Goal: Task Accomplishment & Management: Manage account settings

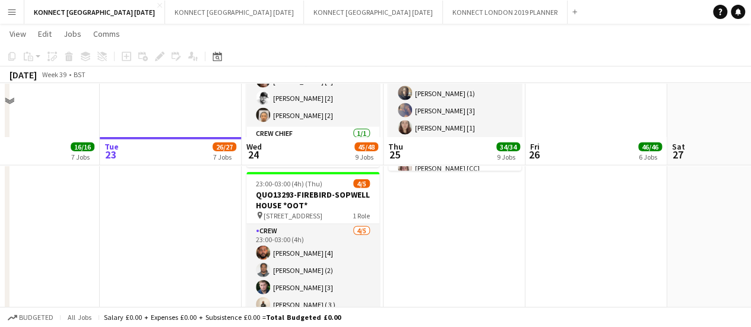
scroll to position [1381, 0]
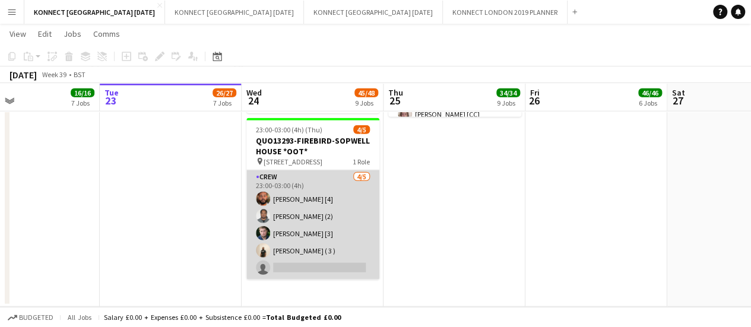
click at [286, 232] on app-card-role "Crew [DATE] 23:00-03:00 (4h) [PERSON_NAME] [4] [PERSON_NAME] (2) [PERSON_NAME] …" at bounding box center [312, 224] width 133 height 109
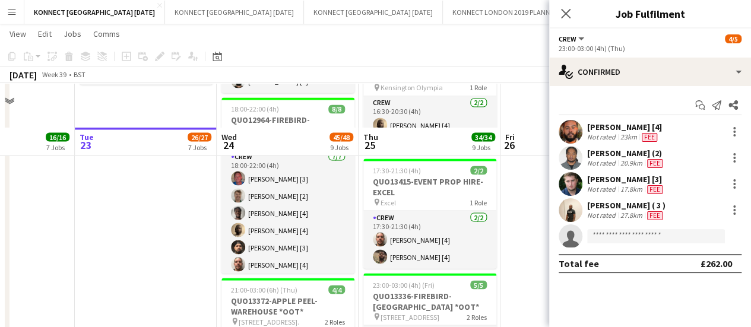
scroll to position [1093, 0]
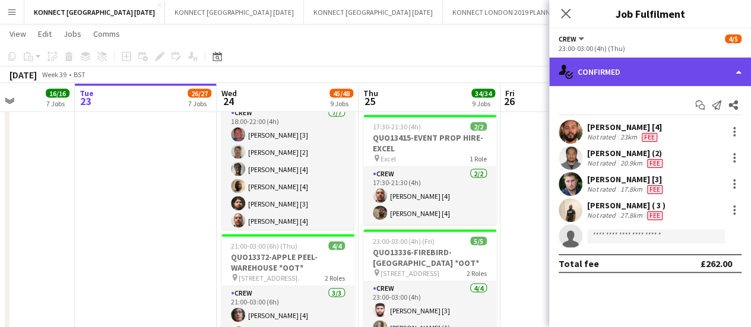
click at [588, 71] on div "single-neutral-actions-check-2 Confirmed" at bounding box center [650, 72] width 202 height 28
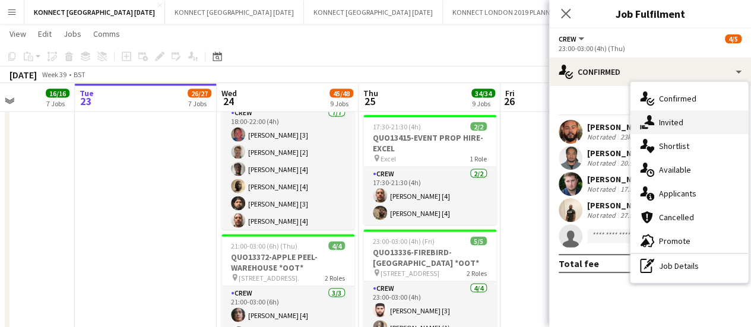
click at [682, 118] on span "Invited" at bounding box center [671, 122] width 24 height 11
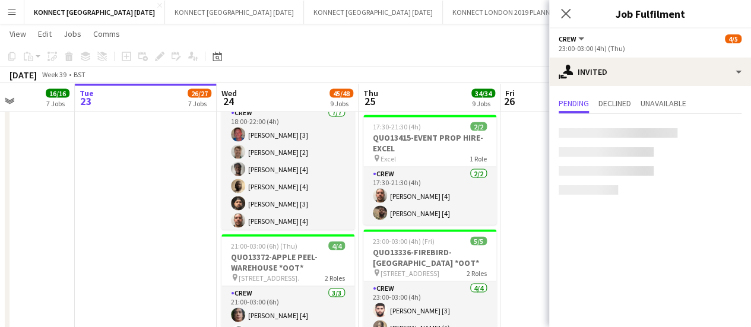
click at [606, 135] on div at bounding box center [618, 132] width 119 height 9
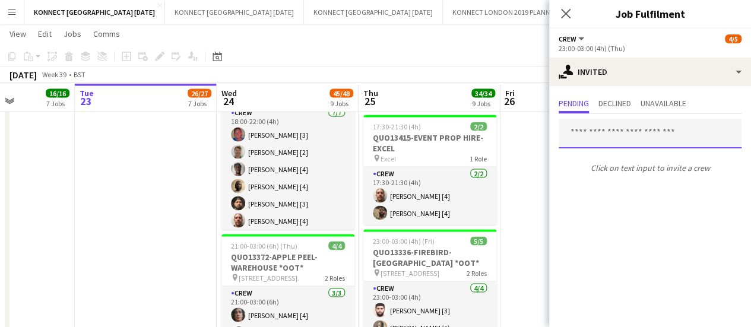
click at [585, 130] on input "text" at bounding box center [650, 134] width 183 height 30
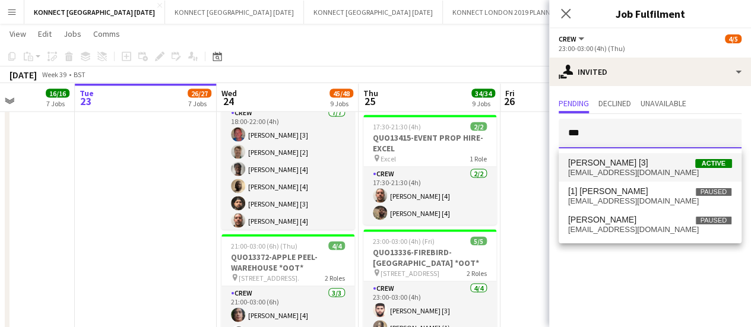
type input "***"
click at [588, 169] on span "[EMAIL_ADDRESS][DOMAIN_NAME]" at bounding box center [650, 172] width 164 height 9
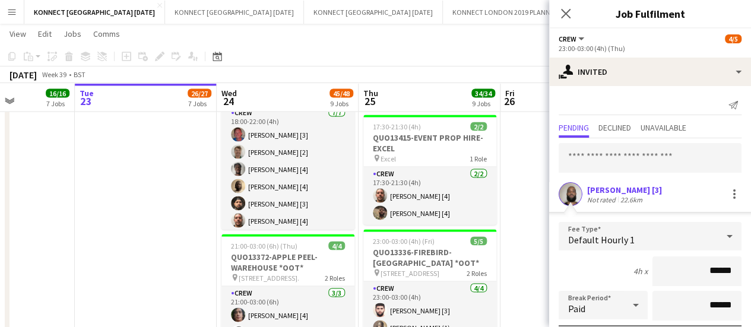
scroll to position [159, 0]
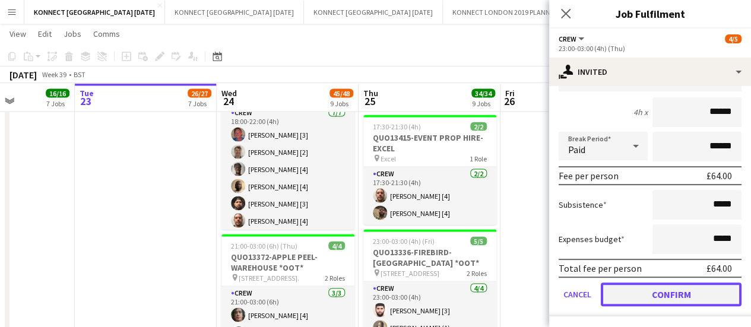
click at [619, 291] on button "Confirm" at bounding box center [671, 295] width 141 height 24
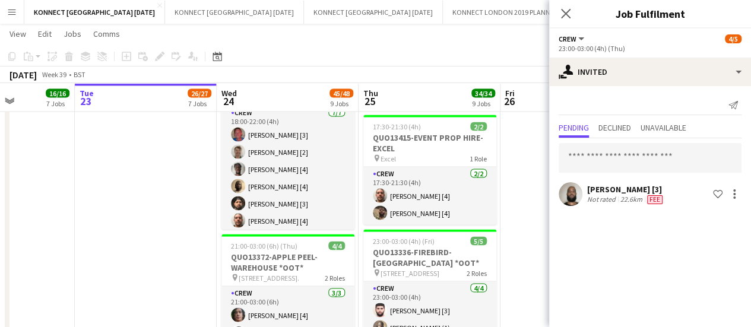
scroll to position [0, 0]
click at [587, 155] on input "text" at bounding box center [650, 158] width 183 height 30
type input "*"
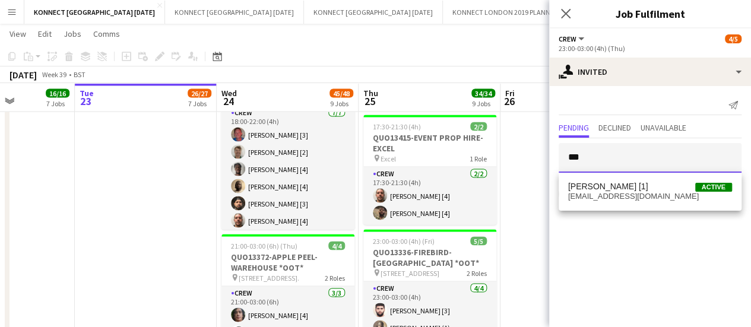
type input "***"
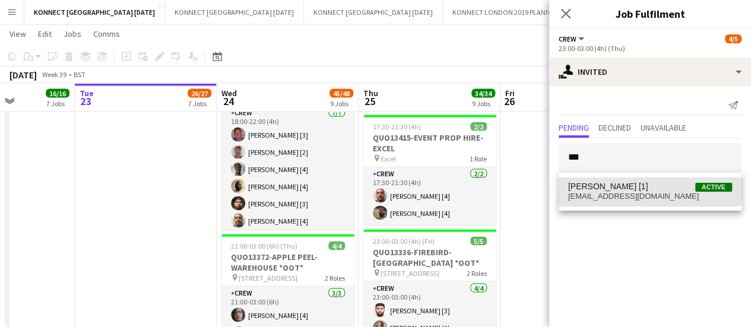
click at [595, 178] on mat-option "[PERSON_NAME] [1] Active [EMAIL_ADDRESS][DOMAIN_NAME]" at bounding box center [650, 192] width 183 height 28
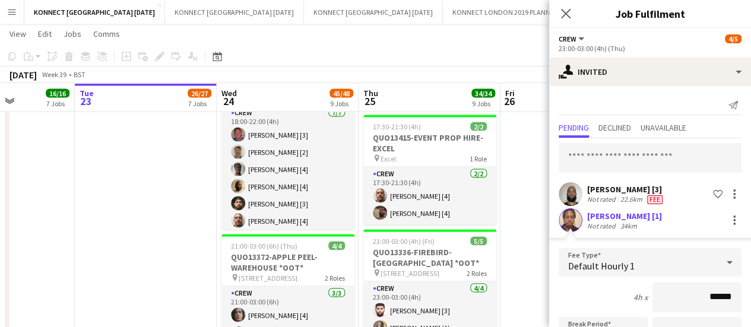
scroll to position [185, 0]
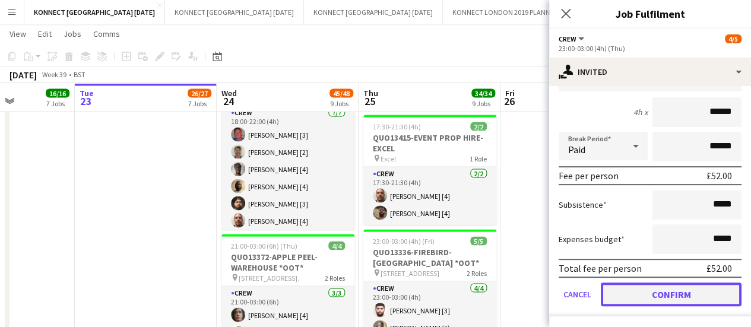
click at [629, 289] on button "Confirm" at bounding box center [671, 295] width 141 height 24
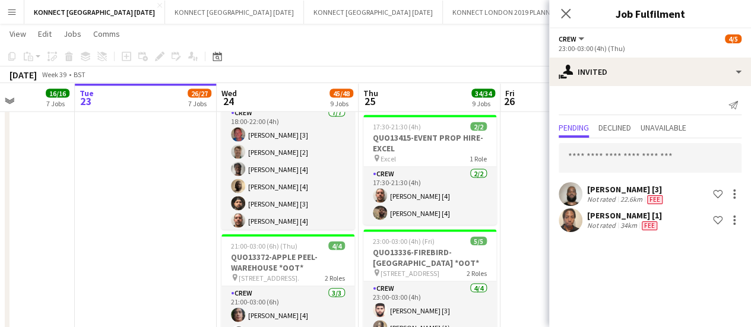
scroll to position [0, 0]
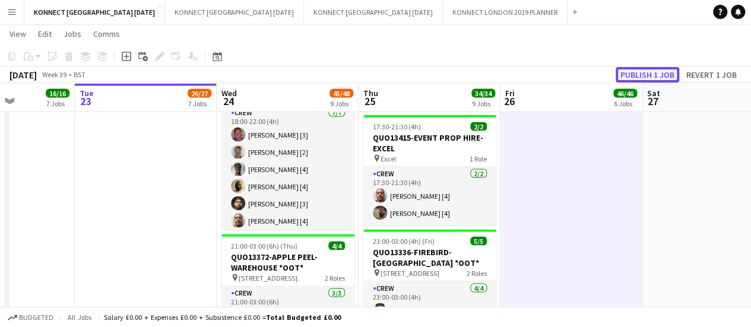
click at [654, 75] on button "Publish 1 job" at bounding box center [648, 74] width 64 height 15
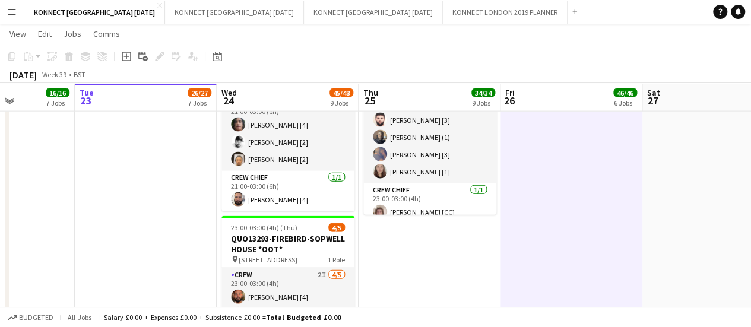
scroll to position [1390, 0]
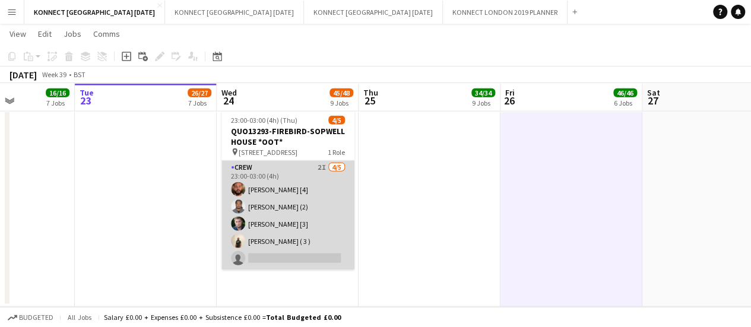
click at [291, 210] on app-card-role "Crew 2I [DATE] 23:00-03:00 (4h) [PERSON_NAME] [4] [PERSON_NAME] (2) [PERSON_NAM…" at bounding box center [287, 215] width 133 height 109
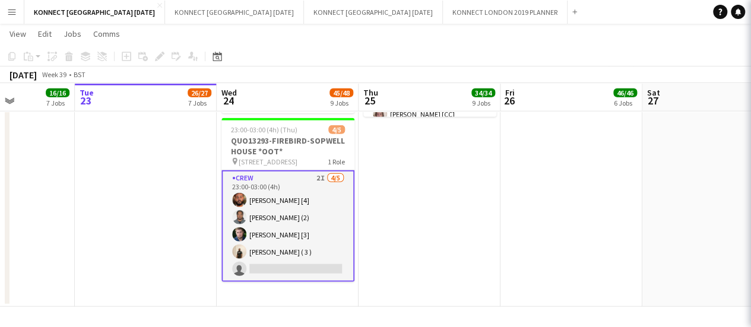
scroll to position [1381, 0]
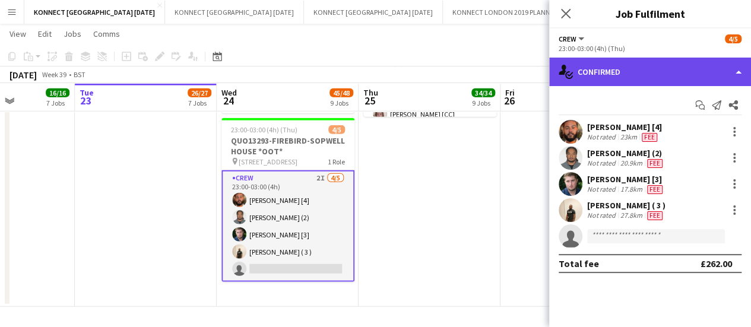
click at [632, 81] on div "single-neutral-actions-check-2 Confirmed" at bounding box center [650, 72] width 202 height 28
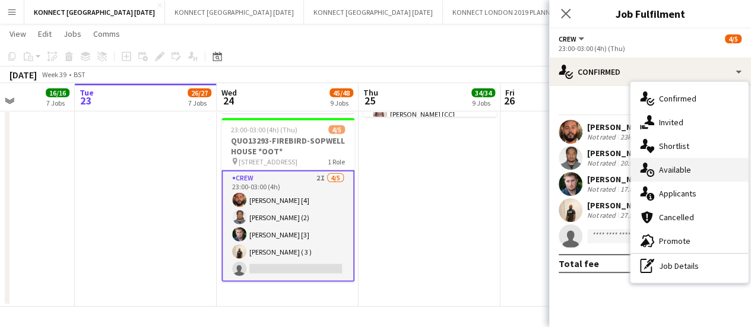
click at [684, 172] on span "Available" at bounding box center [675, 169] width 32 height 11
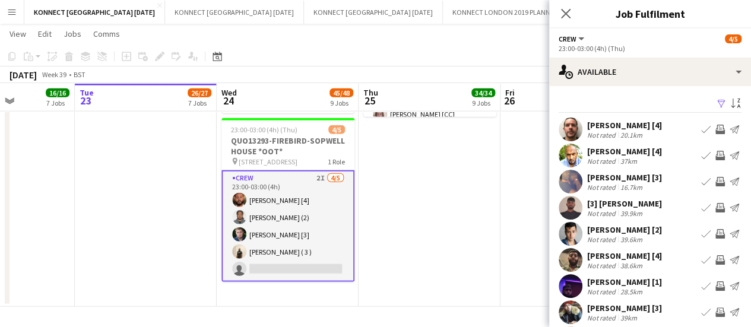
scroll to position [94, 0]
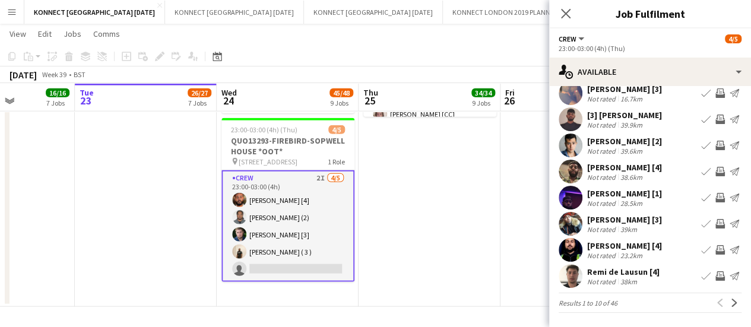
click at [715, 197] on app-icon "Invite crew" at bounding box center [719, 197] width 9 height 9
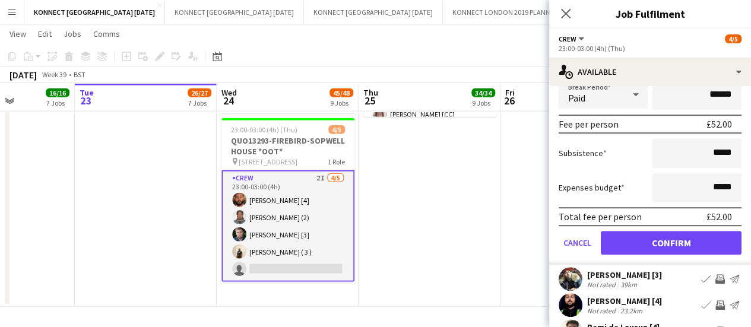
scroll to position [305, 0]
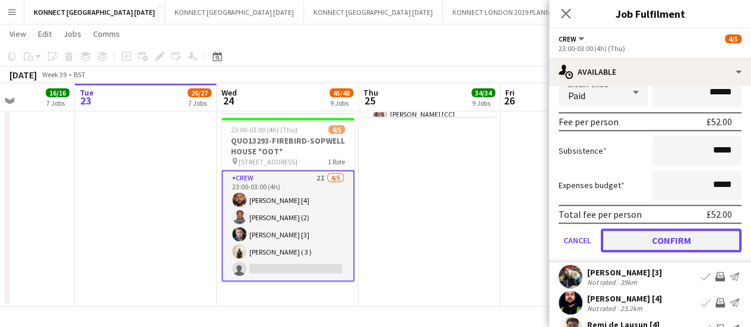
click at [622, 244] on button "Confirm" at bounding box center [671, 241] width 141 height 24
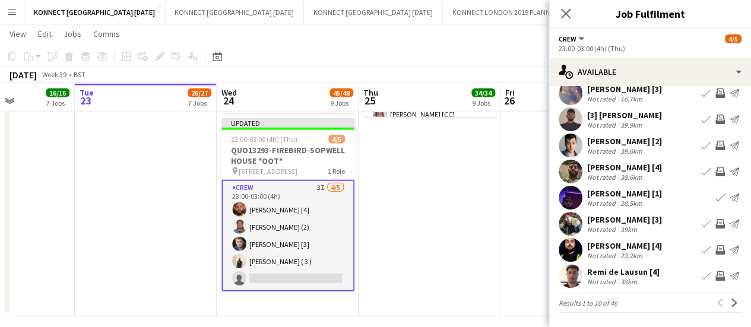
scroll to position [94, 0]
click at [730, 305] on app-icon "Next" at bounding box center [734, 303] width 8 height 8
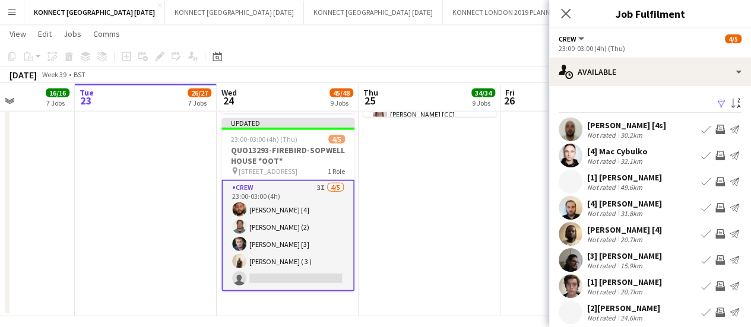
scroll to position [88, 0]
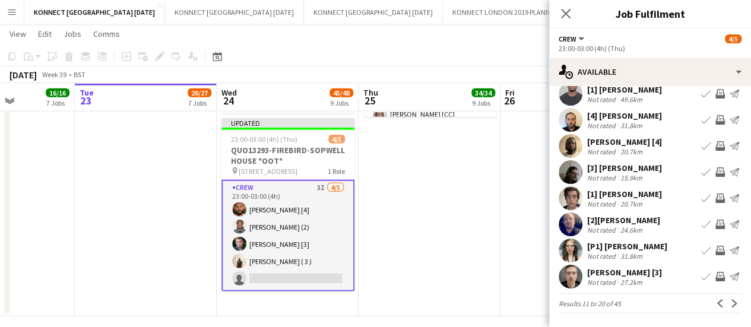
click at [715, 170] on app-icon "Invite crew" at bounding box center [719, 171] width 9 height 9
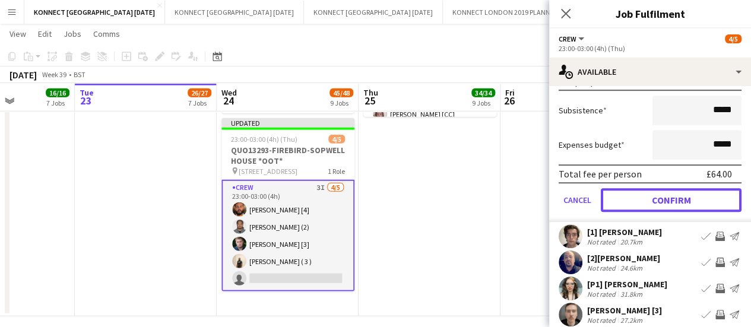
click at [625, 199] on button "Confirm" at bounding box center [671, 200] width 141 height 24
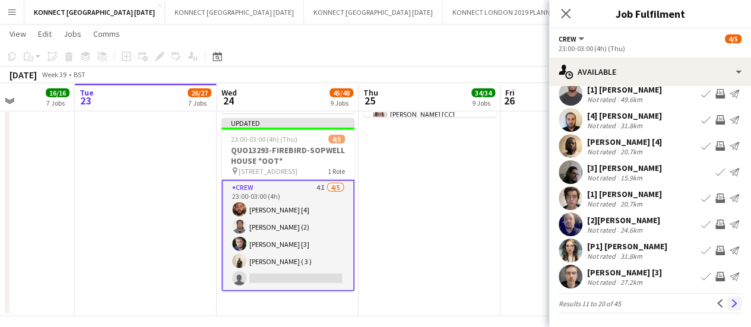
click at [727, 308] on button "Next" at bounding box center [734, 303] width 14 height 14
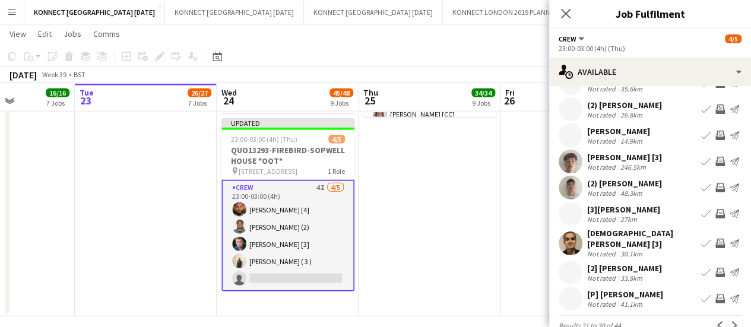
scroll to position [74, 0]
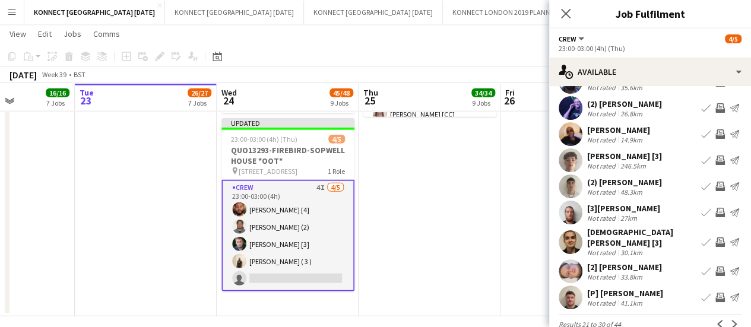
click at [715, 159] on app-icon "Invite crew" at bounding box center [719, 160] width 9 height 9
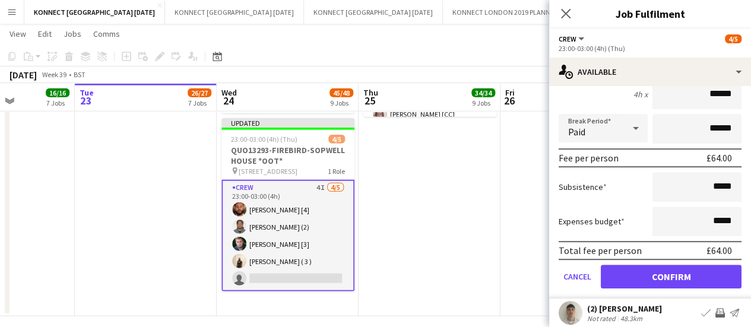
scroll to position [217, 0]
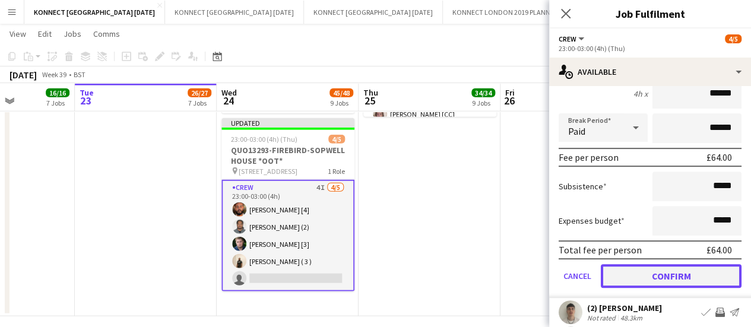
click at [626, 268] on button "Confirm" at bounding box center [671, 276] width 141 height 24
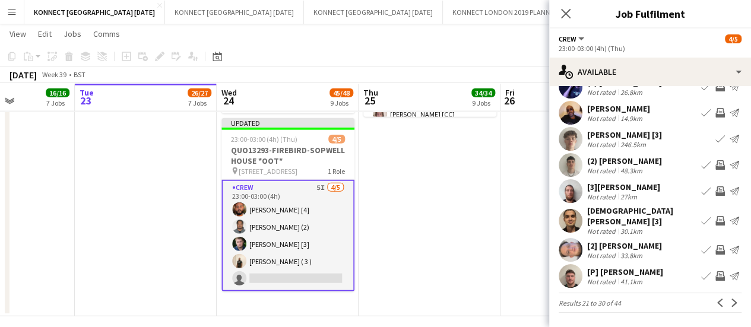
scroll to position [88, 0]
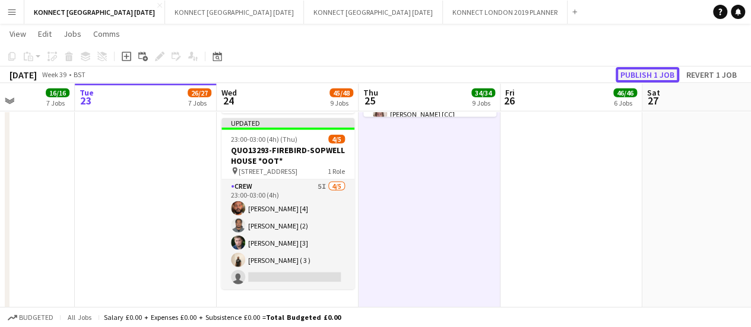
click at [673, 74] on button "Publish 1 job" at bounding box center [648, 74] width 64 height 15
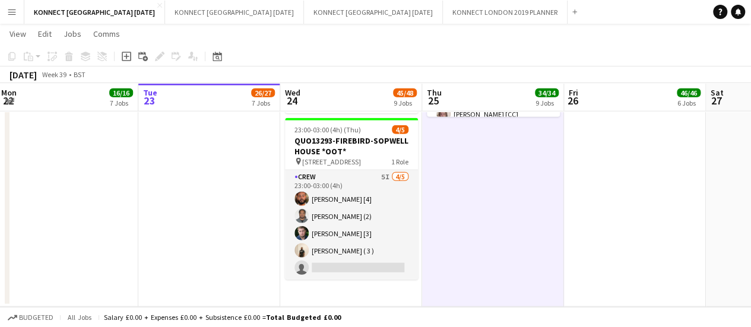
scroll to position [1381, 0]
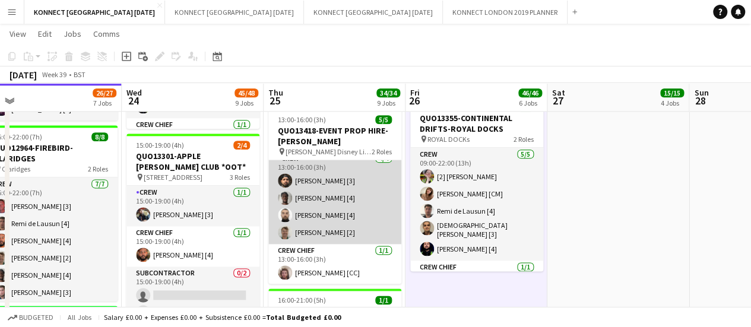
scroll to position [0, 0]
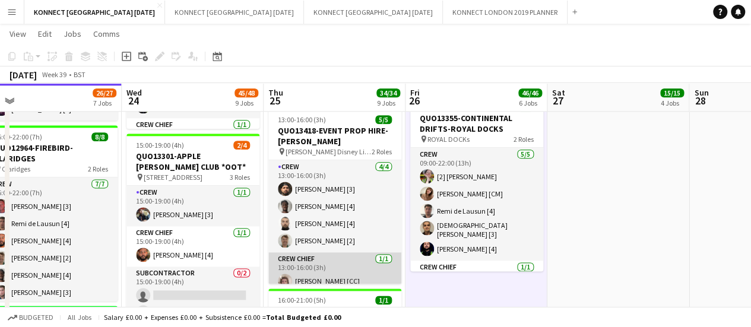
click at [325, 260] on app-card-role "Crew Chief [DATE] 13:00-16:00 (3h) [PERSON_NAME] [CC]" at bounding box center [334, 272] width 133 height 40
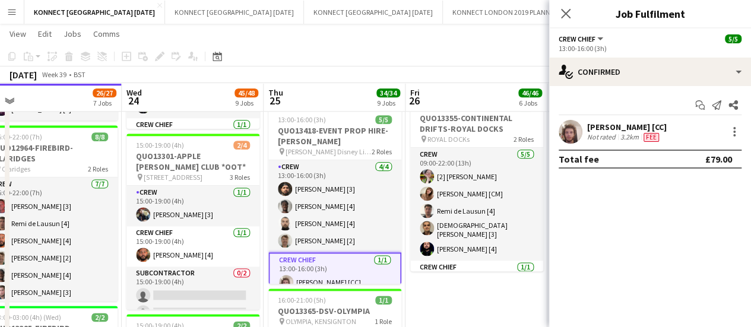
click at [605, 136] on div "Not rated" at bounding box center [602, 136] width 31 height 9
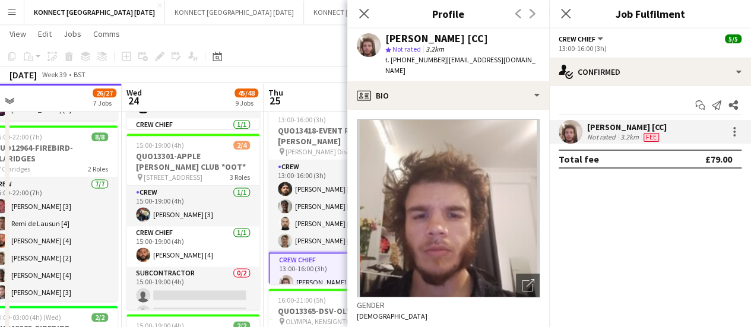
drag, startPoint x: 389, startPoint y: 62, endPoint x: 442, endPoint y: 62, distance: 52.2
click at [442, 62] on div "t. [PHONE_NUMBER] | [EMAIL_ADDRESS][DOMAIN_NAME]" at bounding box center [462, 65] width 154 height 21
click at [706, 14] on h3 "Job Fulfilment" at bounding box center [650, 13] width 202 height 15
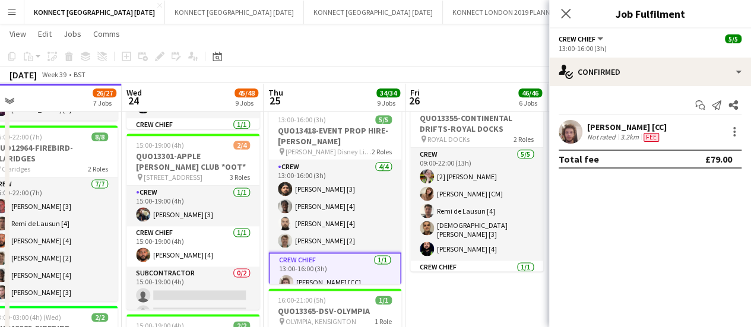
click at [610, 137] on div "Not rated" at bounding box center [602, 136] width 31 height 9
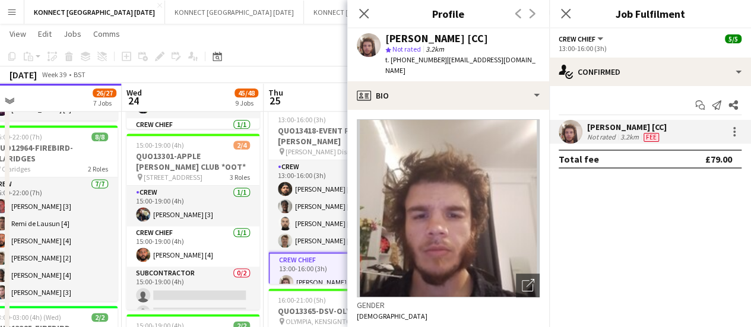
drag, startPoint x: 391, startPoint y: 58, endPoint x: 441, endPoint y: 56, distance: 50.5
click at [441, 56] on span "t. [PHONE_NUMBER]" at bounding box center [416, 59] width 62 height 9
copy span "[PHONE_NUMBER]"
click at [306, 73] on div "[DATE] Week 39 • BST" at bounding box center [375, 74] width 751 height 17
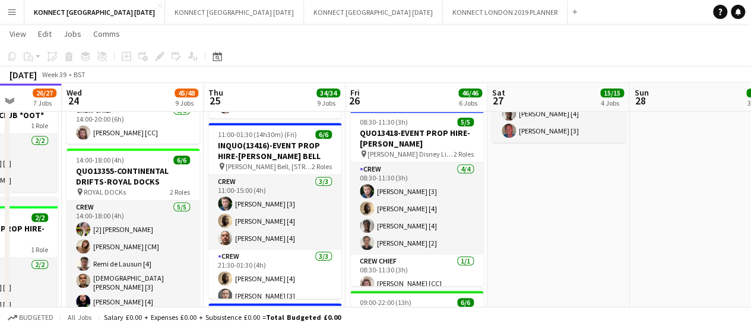
scroll to position [528, 0]
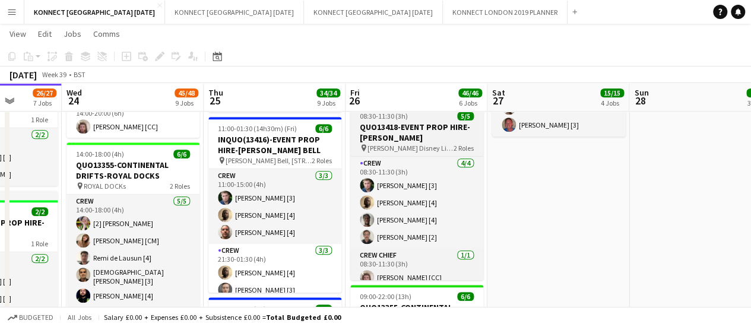
click at [398, 125] on h3 "QUO13418-EVENT PROP HIRE-[PERSON_NAME]" at bounding box center [416, 132] width 133 height 21
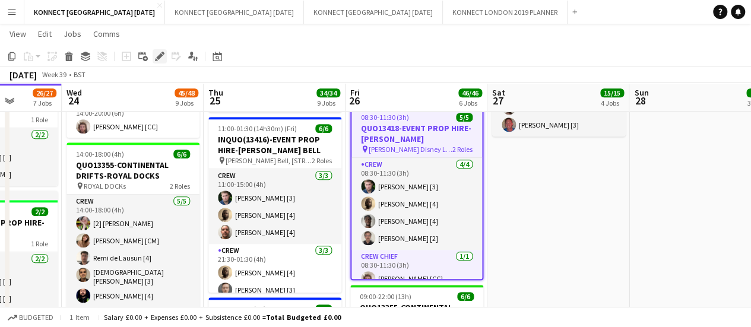
click at [164, 62] on div "Edit" at bounding box center [160, 56] width 14 height 14
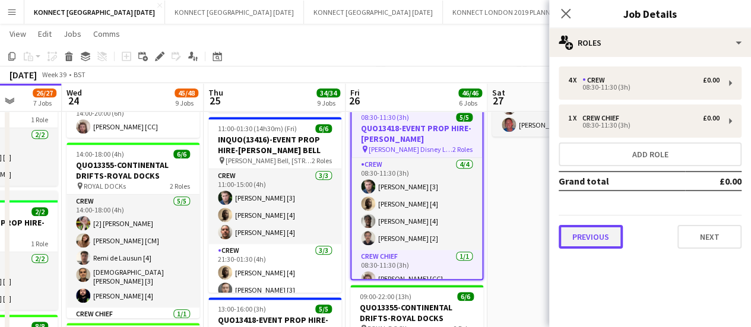
click at [594, 240] on button "Previous" at bounding box center [591, 237] width 64 height 24
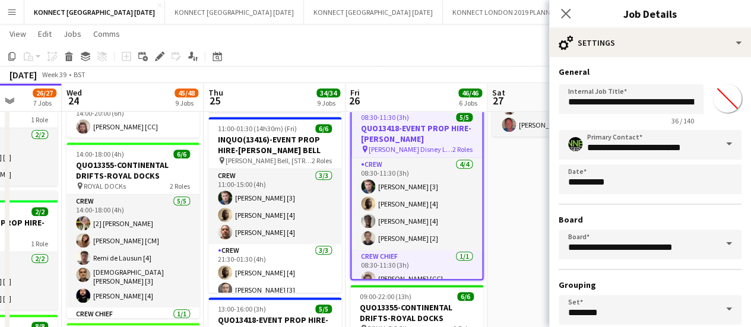
click at [723, 93] on input "*******" at bounding box center [727, 98] width 43 height 43
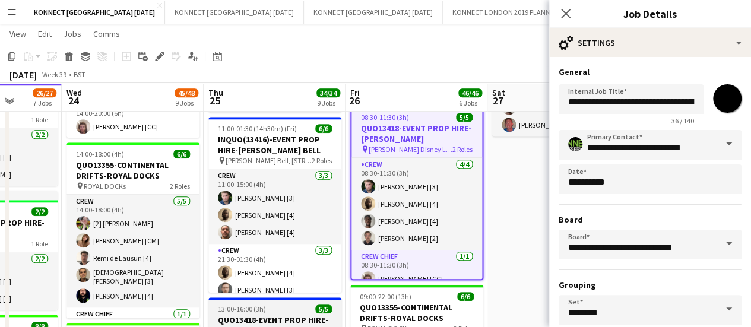
click at [302, 316] on h3 "QUO13418-EVENT PROP HIRE-[PERSON_NAME]" at bounding box center [274, 325] width 133 height 21
type input "*******"
type input "**********"
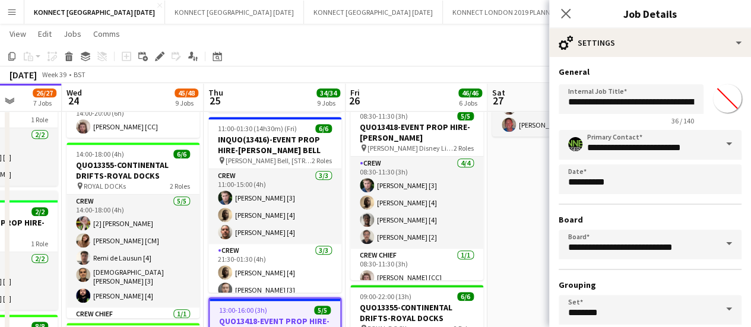
click at [714, 103] on input "*******" at bounding box center [727, 98] width 43 height 43
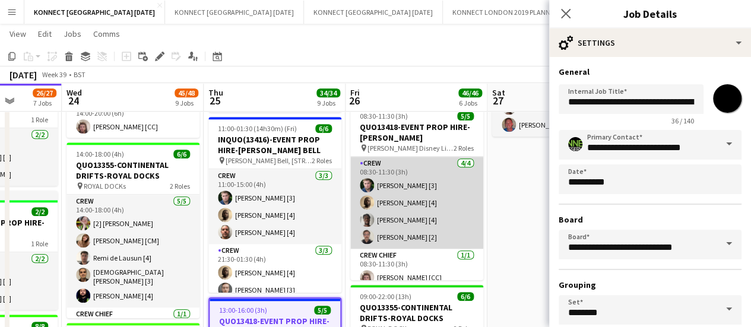
type input "*******"
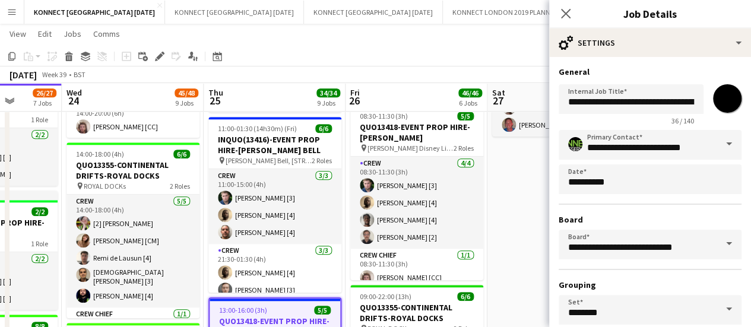
drag, startPoint x: 467, startPoint y: 236, endPoint x: 492, endPoint y: 230, distance: 25.5
click at [467, 236] on app-card-role "Crew [DATE] 08:30-11:30 (3h) [PERSON_NAME] [3] [PERSON_NAME] [4] [PERSON_NAME] …" at bounding box center [416, 203] width 133 height 92
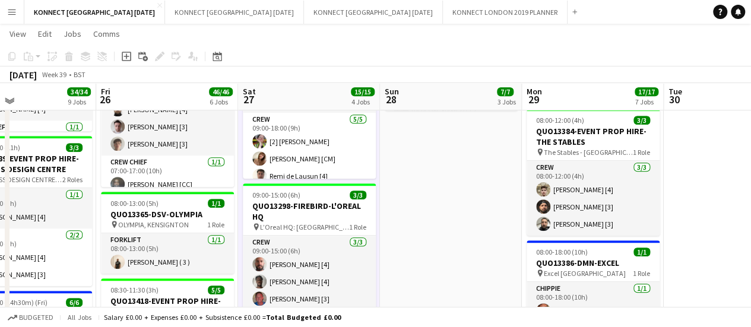
scroll to position [89, 0]
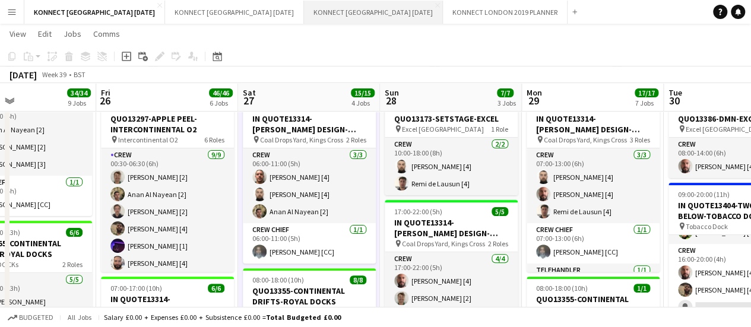
click at [395, 5] on button "KONNECT [GEOGRAPHIC_DATA] [DATE] Close" at bounding box center [373, 12] width 139 height 23
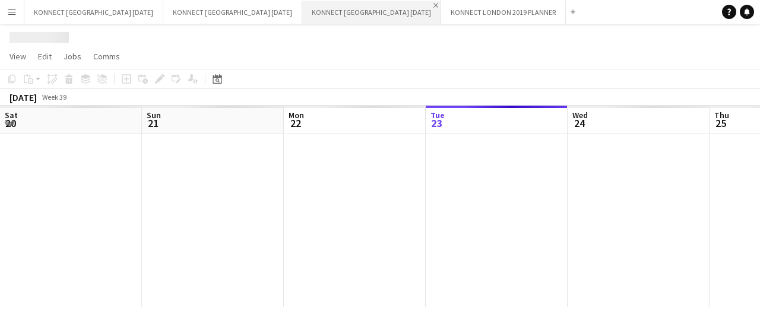
scroll to position [0, 284]
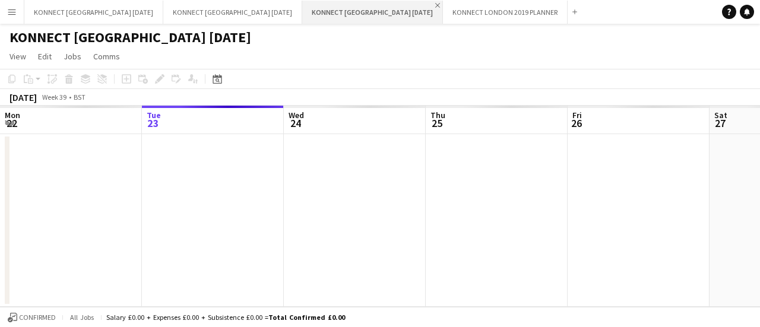
click at [435, 4] on app-icon "Close" at bounding box center [437, 5] width 5 height 5
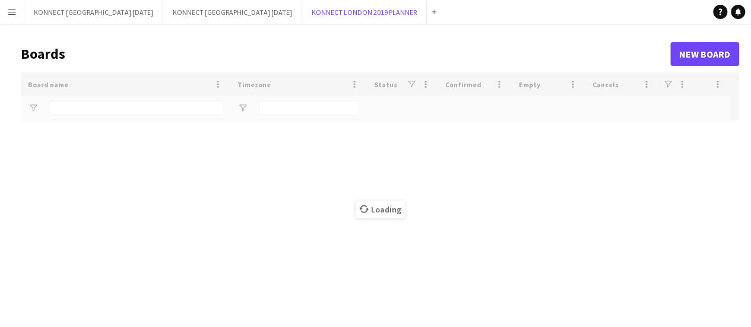
click at [391, 4] on button "KONNECT [GEOGRAPHIC_DATA] 2019 PLANNER Close" at bounding box center [364, 12] width 125 height 23
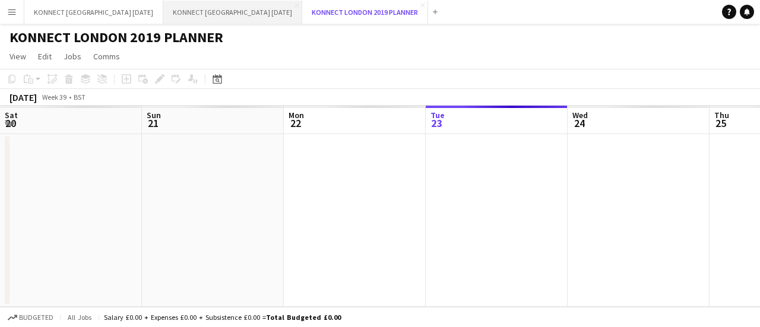
scroll to position [0, 284]
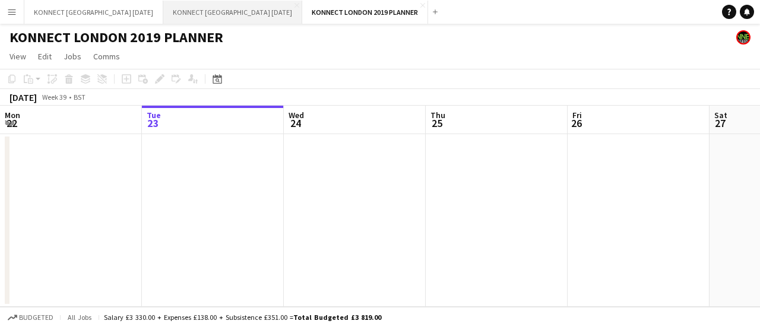
click at [242, 11] on button "KONNECT [GEOGRAPHIC_DATA] [DATE] Close" at bounding box center [232, 12] width 139 height 23
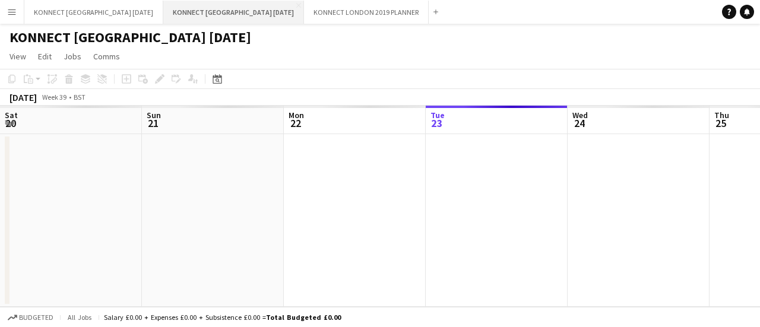
scroll to position [0, 284]
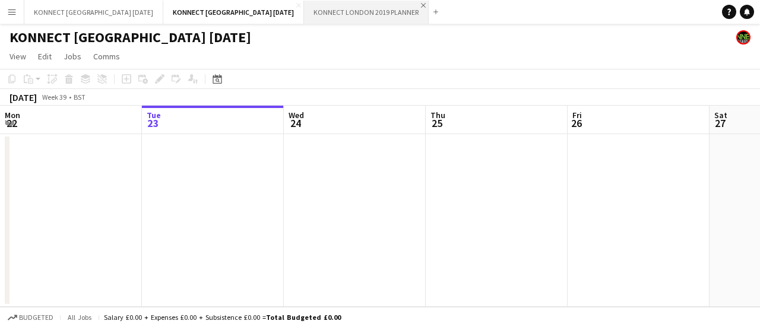
click at [421, 4] on app-icon "Close" at bounding box center [423, 5] width 5 height 5
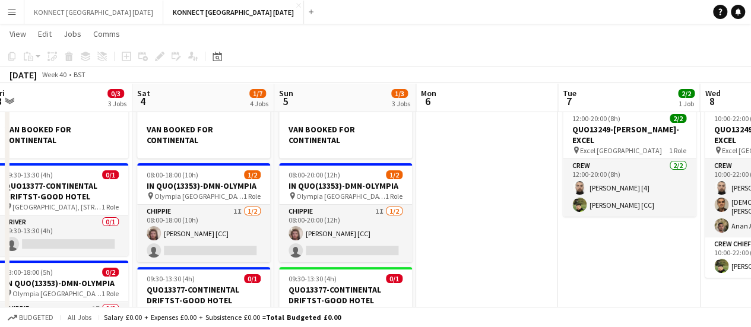
scroll to position [0, 436]
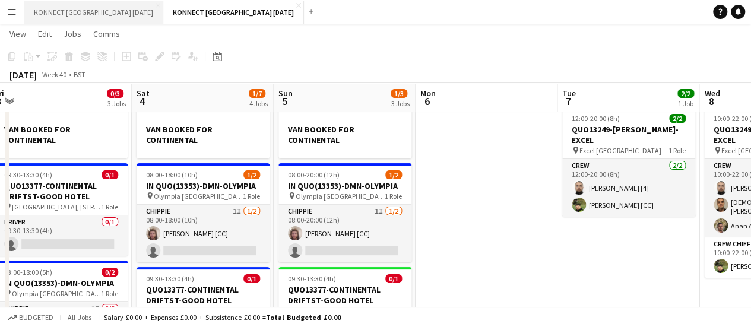
click at [68, 14] on button "KONNECT [GEOGRAPHIC_DATA] [DATE] Close" at bounding box center [93, 12] width 139 height 23
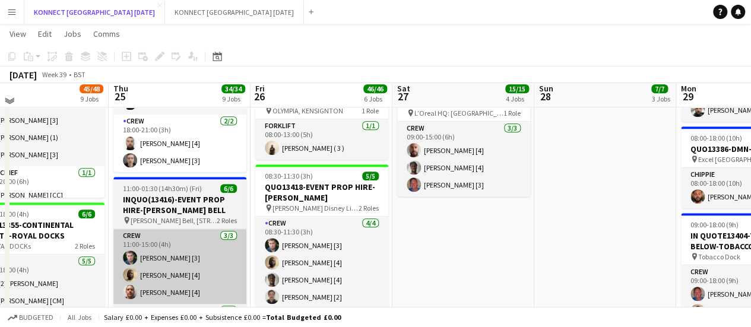
scroll to position [464, 0]
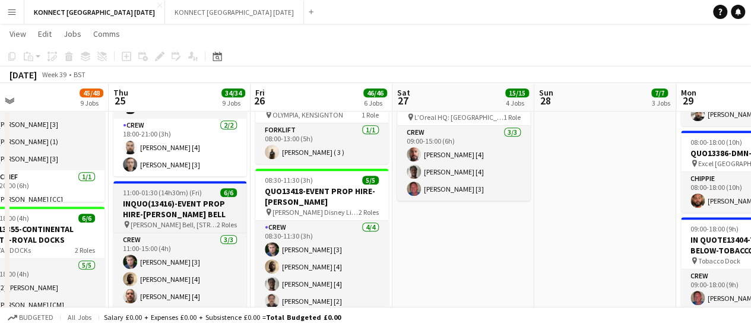
click at [148, 216] on h3 "INQUO(13416)-EVENT PROP HIRE-[PERSON_NAME] BELL" at bounding box center [179, 208] width 133 height 21
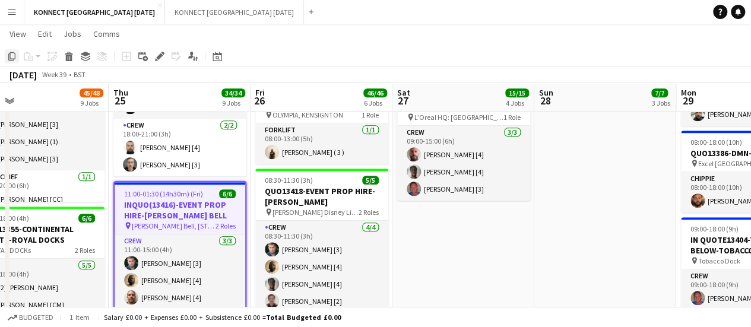
click at [9, 55] on icon "Copy" at bounding box center [11, 56] width 9 height 9
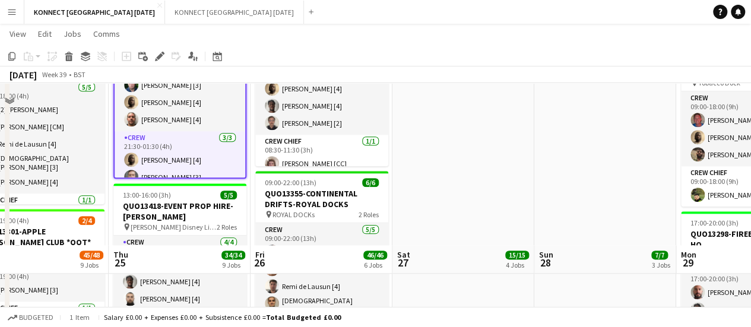
scroll to position [824, 0]
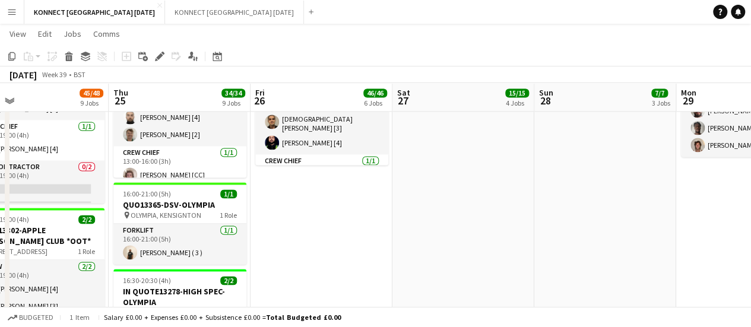
click at [328, 221] on app-date-cell "[PERSON_NAME] 1/2 DAY 00:30-22:00 (21h30m) 28/28 QUO13297-APPLE PEEL-INTERCONTI…" at bounding box center [322, 86] width 142 height 1555
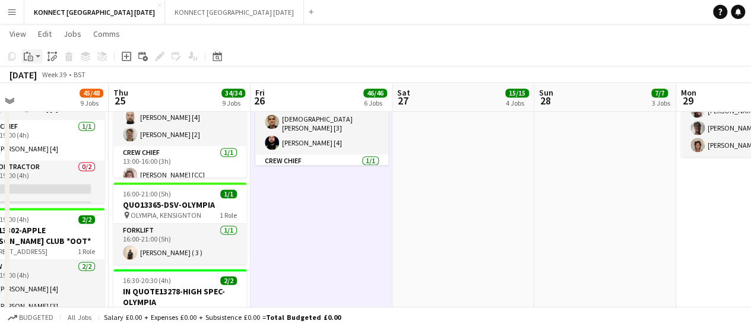
click at [35, 58] on div "Paste" at bounding box center [28, 56] width 14 height 14
click at [65, 80] on link "Paste Ctrl+V" at bounding box center [87, 79] width 112 height 11
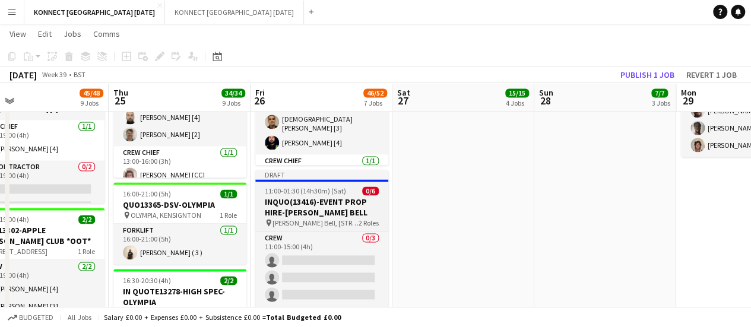
click at [315, 202] on h3 "INQUO(13416)-EVENT PROP HIRE-[PERSON_NAME] BELL" at bounding box center [321, 207] width 133 height 21
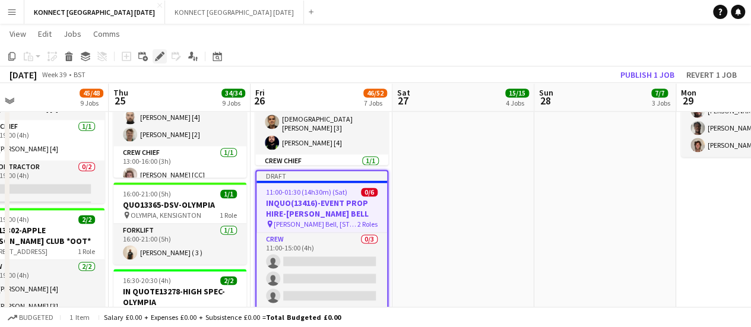
click at [164, 58] on icon "Edit" at bounding box center [159, 56] width 9 height 9
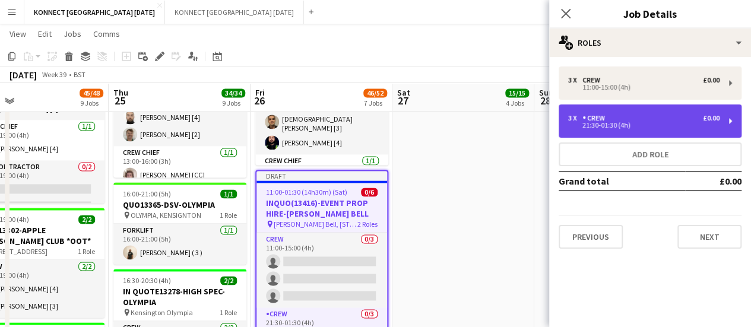
click at [590, 116] on div "Crew" at bounding box center [595, 118] width 27 height 8
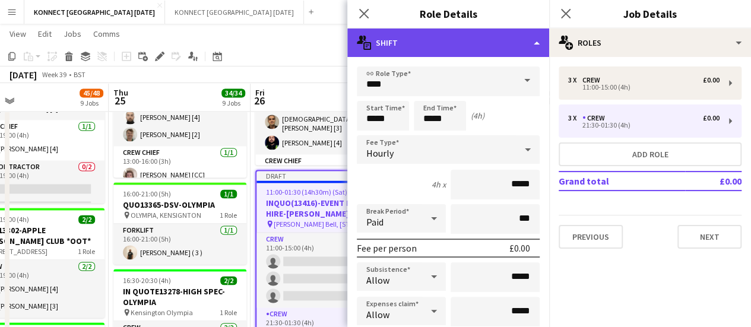
click at [414, 53] on div "multiple-actions-text Shift" at bounding box center [448, 42] width 202 height 28
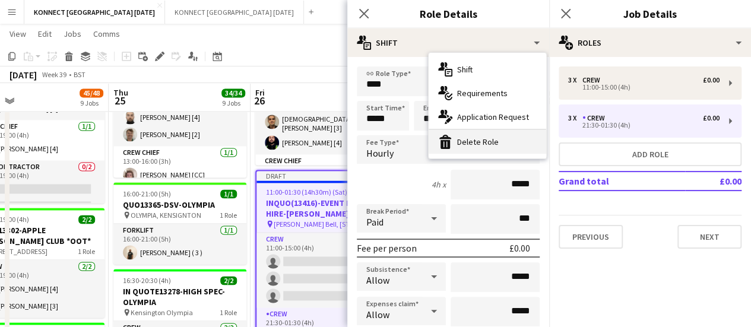
click at [470, 138] on div "bin-2 Delete Role" at bounding box center [488, 142] width 118 height 24
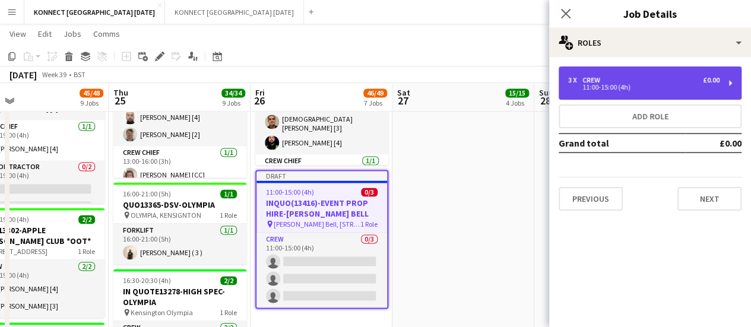
click at [679, 81] on div "3 x Crew £0.00" at bounding box center [643, 80] width 151 height 8
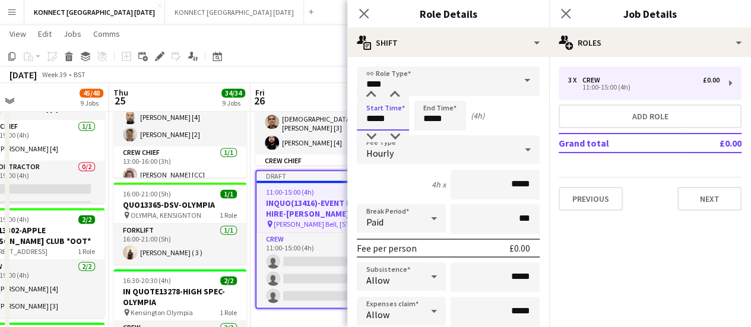
click at [381, 124] on input "*****" at bounding box center [383, 116] width 52 height 30
type input "*****"
click at [462, 122] on input "*****" at bounding box center [440, 116] width 52 height 30
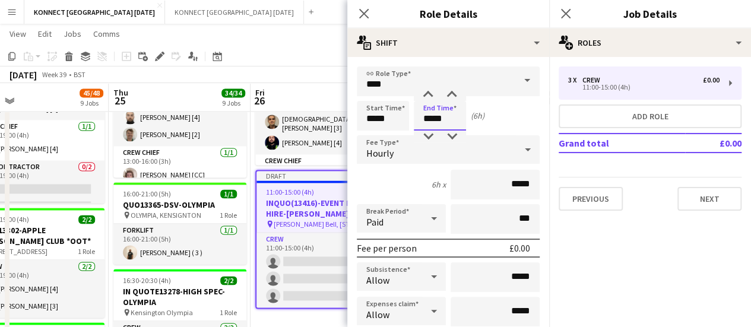
click at [462, 122] on input "*****" at bounding box center [440, 116] width 52 height 30
type input "*****"
click at [312, 93] on app-board-header-date "Fri 26 46/49 7 Jobs" at bounding box center [322, 97] width 142 height 28
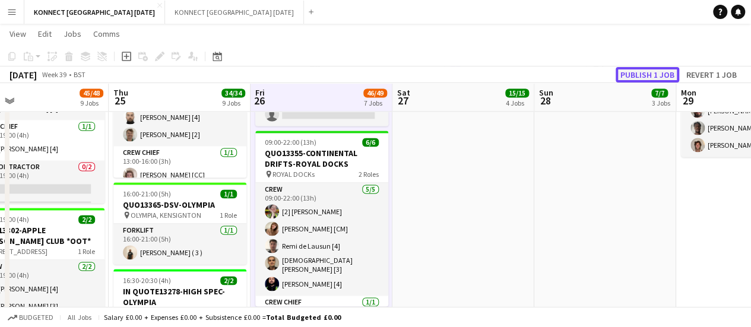
click at [629, 73] on button "Publish 1 job" at bounding box center [648, 74] width 64 height 15
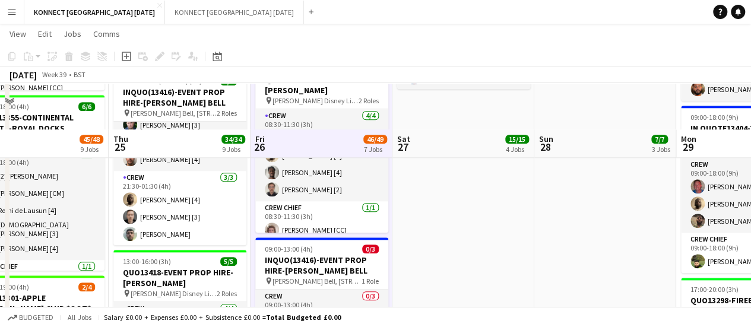
scroll to position [734, 0]
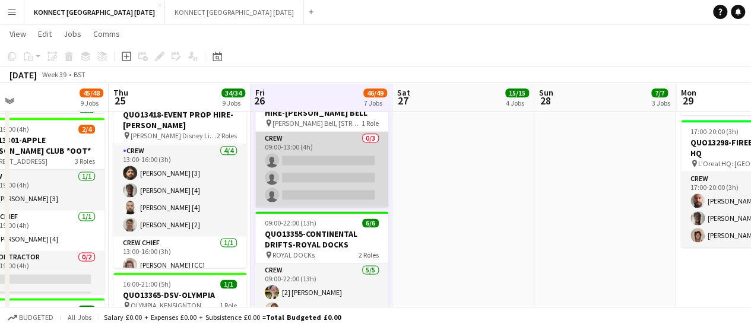
click at [273, 191] on app-card-role "Crew 0/3 09:00-13:00 (4h) single-neutral-actions single-neutral-actions single-…" at bounding box center [321, 169] width 133 height 75
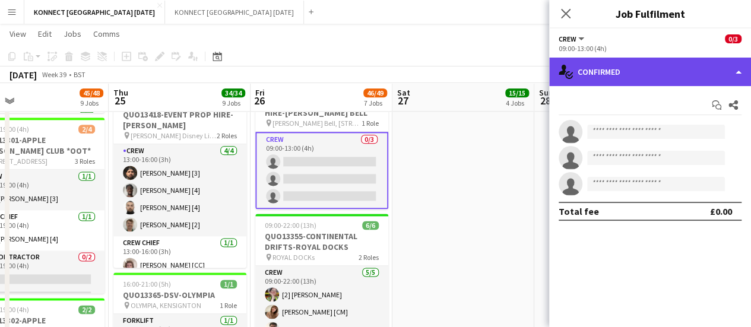
click at [663, 58] on div "single-neutral-actions-check-2 Confirmed" at bounding box center [650, 72] width 202 height 28
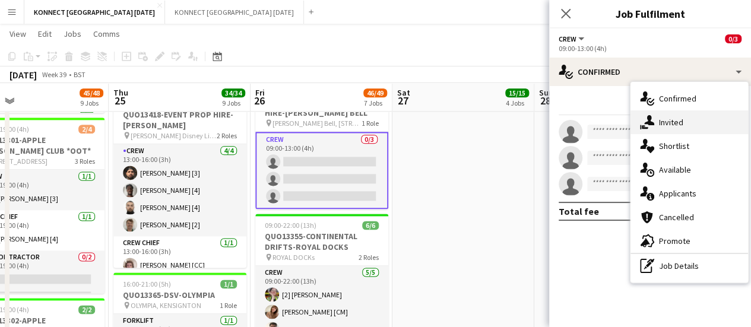
click at [660, 128] on div "single-neutral-actions-share-1 Invited" at bounding box center [689, 122] width 118 height 24
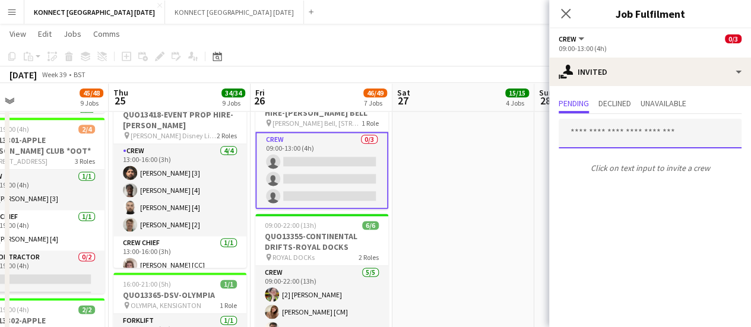
click at [579, 135] on input "text" at bounding box center [650, 134] width 183 height 30
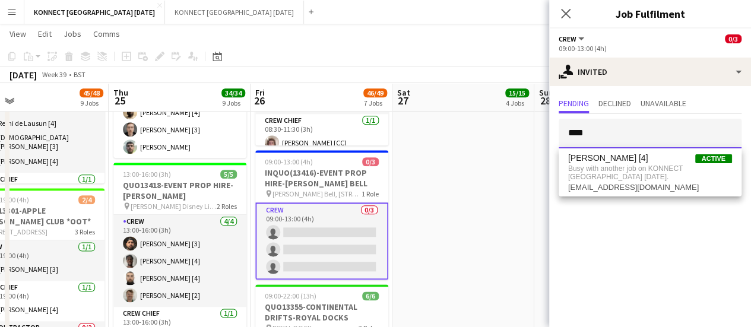
scroll to position [658, 0]
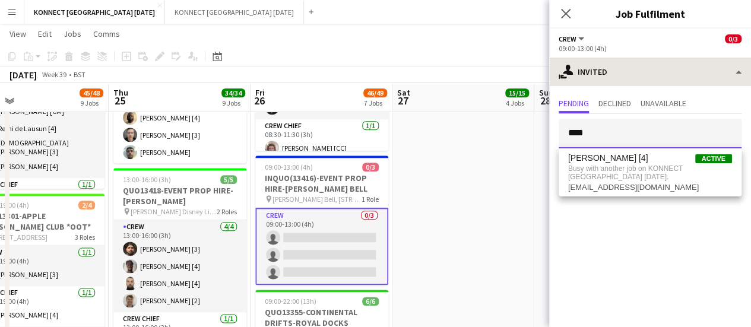
type input "****"
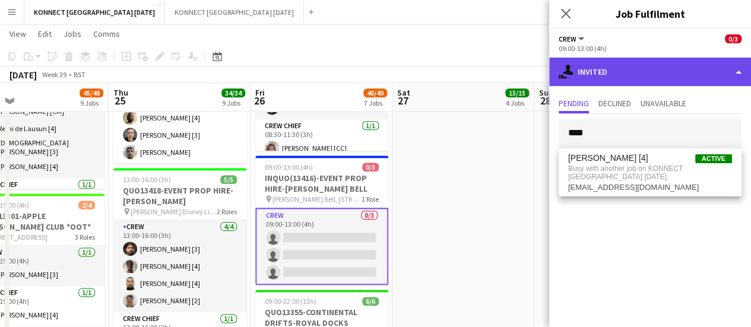
click at [606, 68] on div "single-neutral-actions-share-1 Invited" at bounding box center [650, 72] width 202 height 28
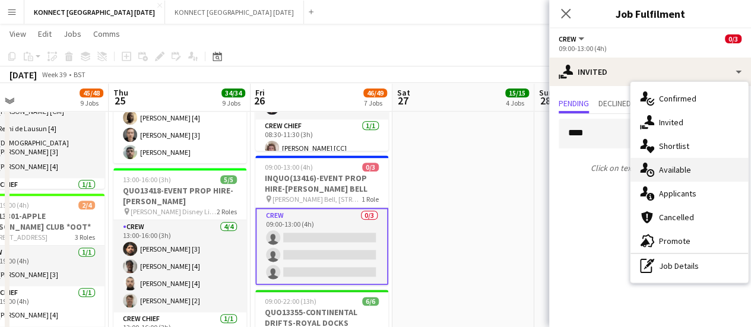
click at [671, 174] on span "Available" at bounding box center [675, 169] width 32 height 11
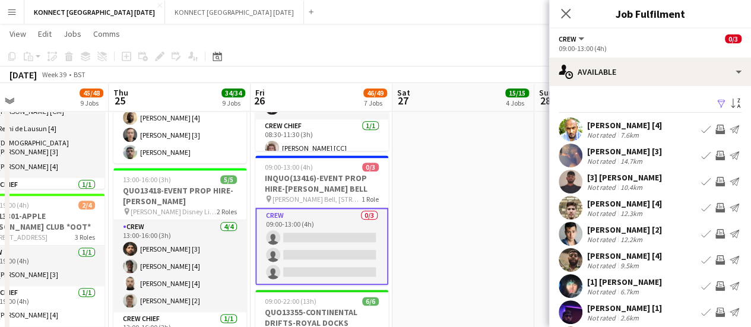
scroll to position [38, 0]
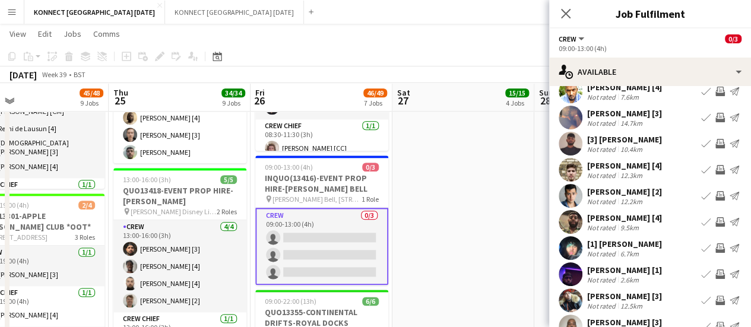
click at [715, 201] on app-icon "Invite crew" at bounding box center [719, 195] width 9 height 9
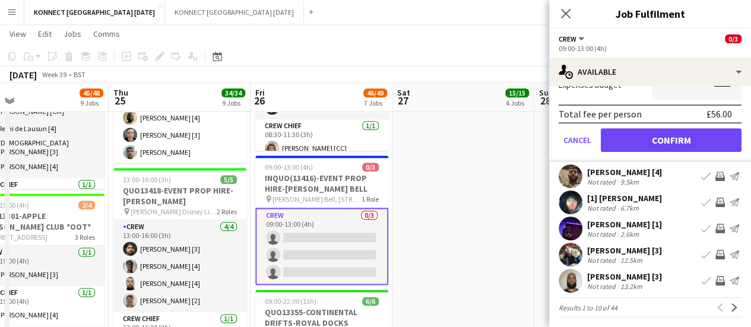
scroll to position [363, 0]
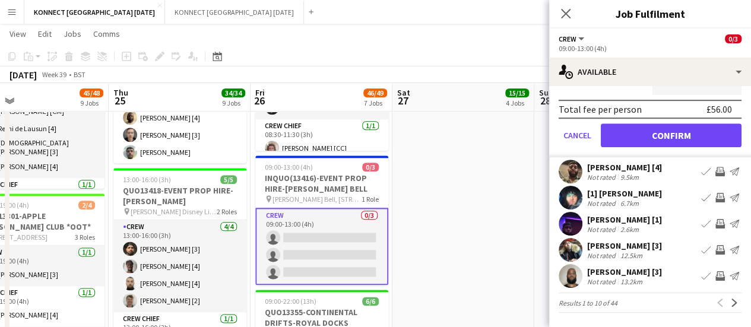
click at [437, 242] on app-date-cell "[PERSON_NAME] OFF 06:00-11:00 (5h) 4/4 IN QUOTE13314-[PERSON_NAME] DESIGN-KINGS…" at bounding box center [463, 252] width 142 height 1555
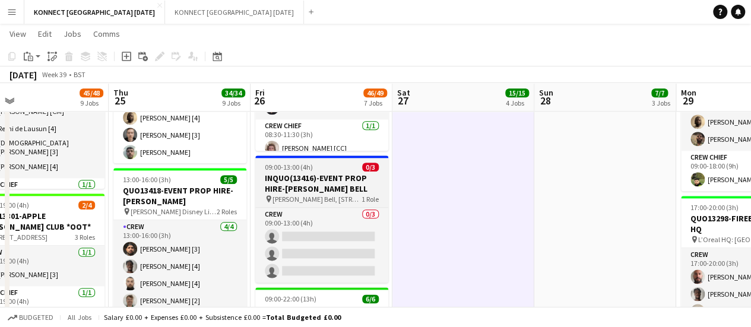
click at [302, 173] on h3 "INQUO(13416)-EVENT PROP HIRE-[PERSON_NAME] BELL" at bounding box center [321, 183] width 133 height 21
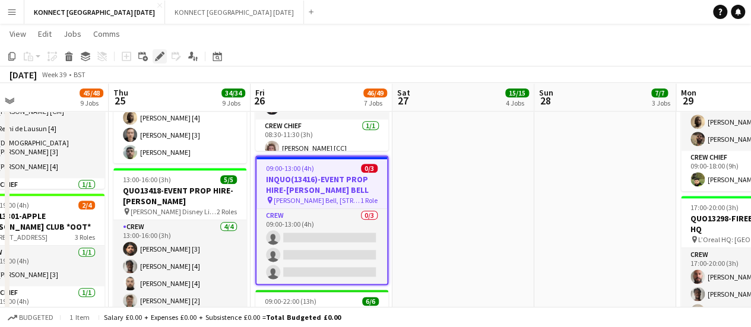
click at [158, 56] on icon at bounding box center [159, 56] width 7 height 7
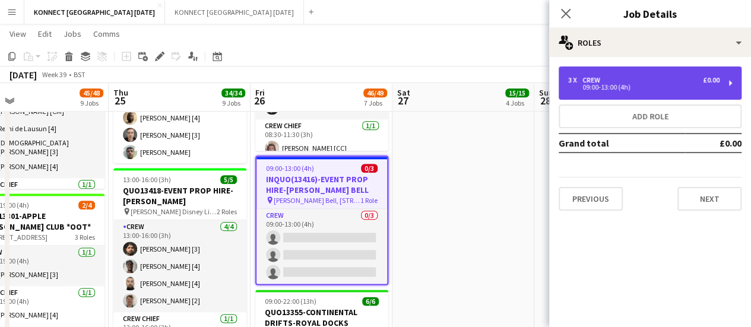
click at [642, 78] on div "3 x Crew £0.00" at bounding box center [643, 80] width 151 height 8
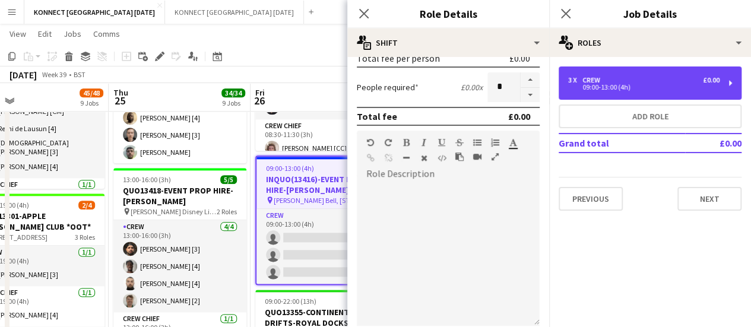
scroll to position [416, 0]
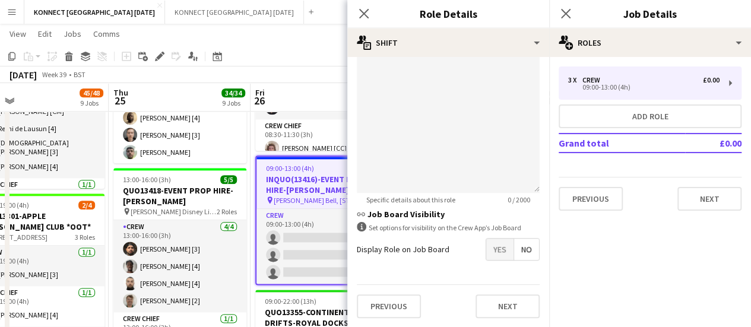
click at [489, 245] on span "Yes" at bounding box center [499, 249] width 27 height 21
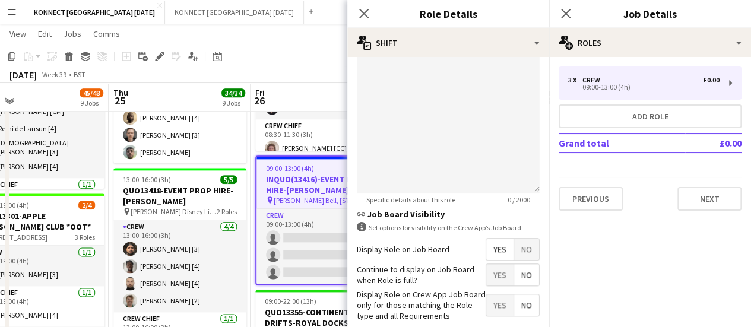
click at [298, 48] on app-toolbar "Copy Paste Paste Ctrl+V Paste with crew Ctrl+Shift+V Paste linked Job [GEOGRAPH…" at bounding box center [375, 56] width 751 height 20
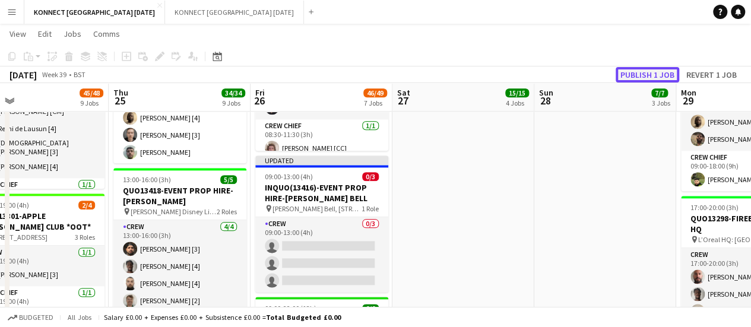
click at [656, 75] on button "Publish 1 job" at bounding box center [648, 74] width 64 height 15
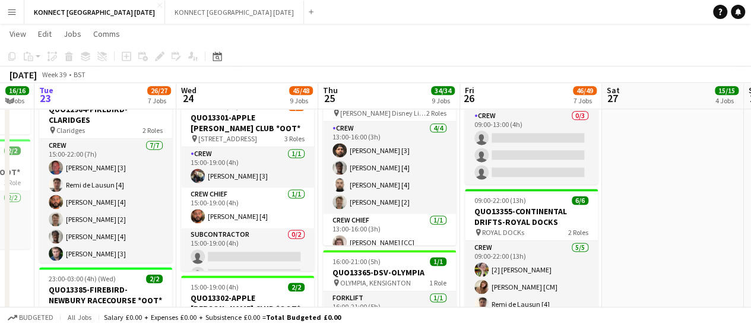
scroll to position [754, 0]
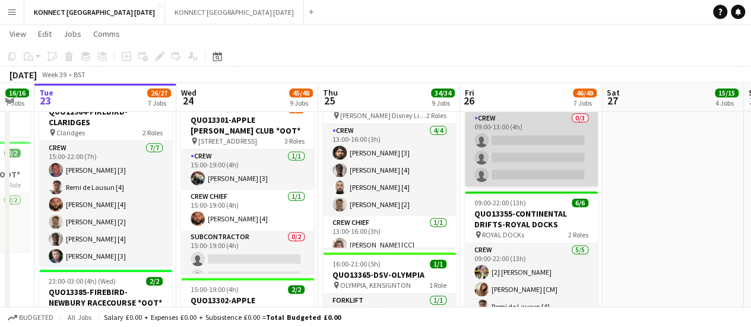
click at [538, 161] on app-card-role "Crew 0/3 09:00-13:00 (4h) single-neutral-actions single-neutral-actions single-…" at bounding box center [531, 149] width 133 height 75
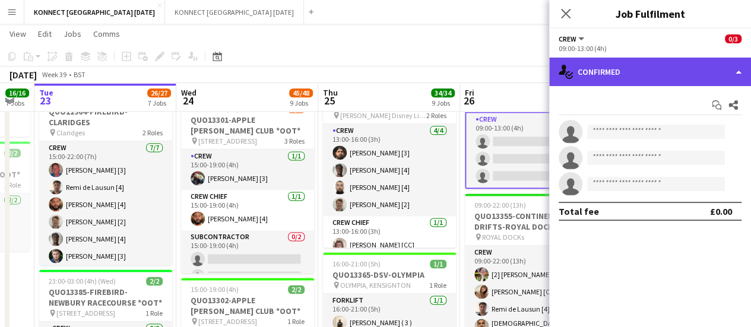
click at [600, 74] on div "single-neutral-actions-check-2 Confirmed" at bounding box center [650, 72] width 202 height 28
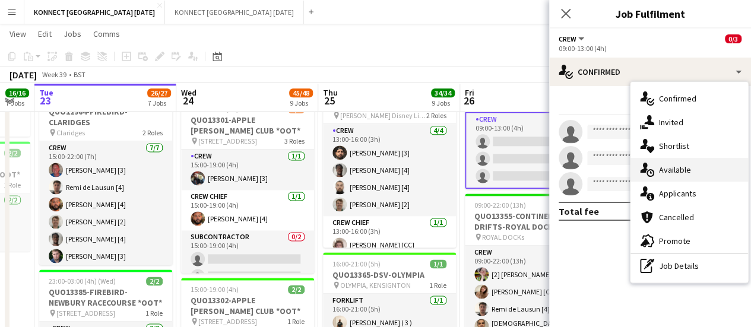
click at [679, 175] on span "Available" at bounding box center [675, 169] width 32 height 11
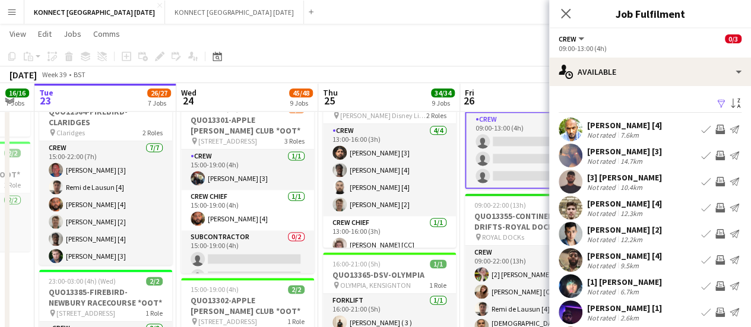
scroll to position [94, 0]
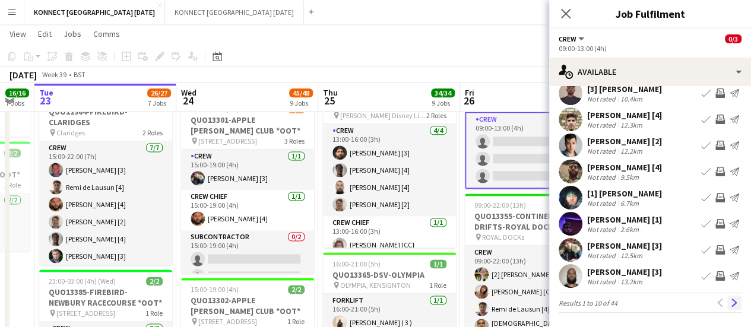
click at [730, 300] on app-icon "Next" at bounding box center [734, 303] width 8 height 8
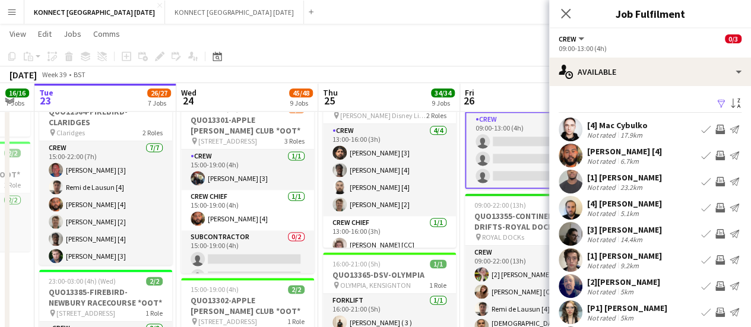
scroll to position [88, 0]
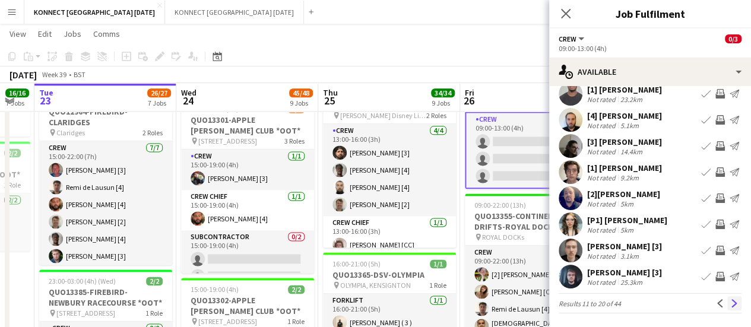
click at [730, 303] on app-icon "Next" at bounding box center [734, 303] width 8 height 8
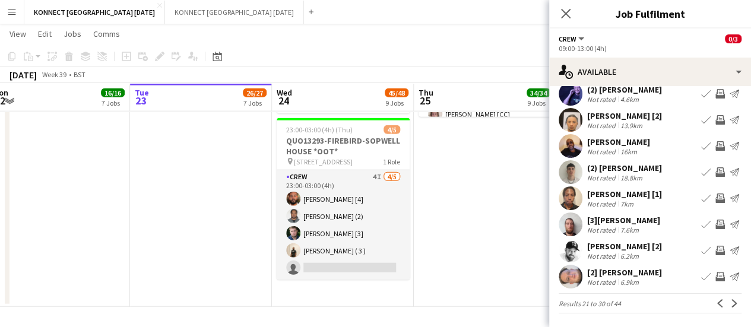
scroll to position [1380, 0]
click at [366, 213] on app-card-role "Crew 4I [DATE] 23:00-03:00 (4h) [PERSON_NAME] [4] [PERSON_NAME] (2) [PERSON_NAM…" at bounding box center [343, 225] width 133 height 109
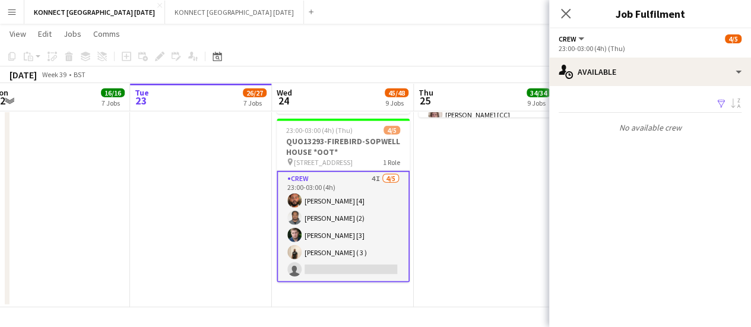
scroll to position [0, 0]
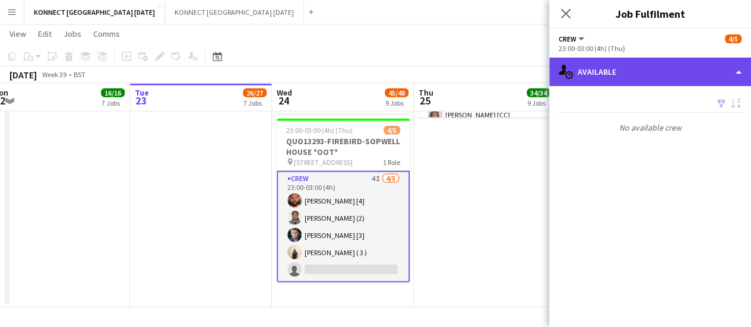
click at [630, 65] on div "single-neutral-actions-upload Available" at bounding box center [650, 72] width 202 height 28
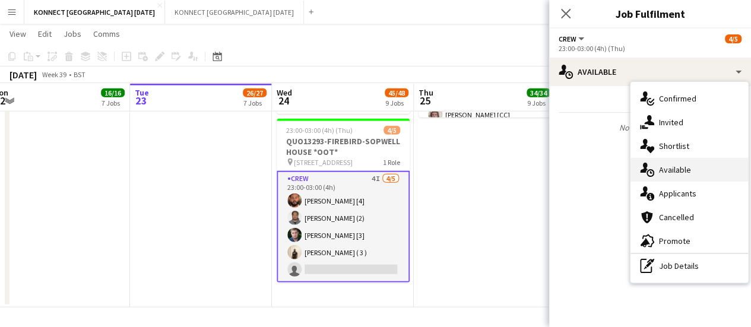
click at [680, 167] on span "Available" at bounding box center [675, 169] width 32 height 11
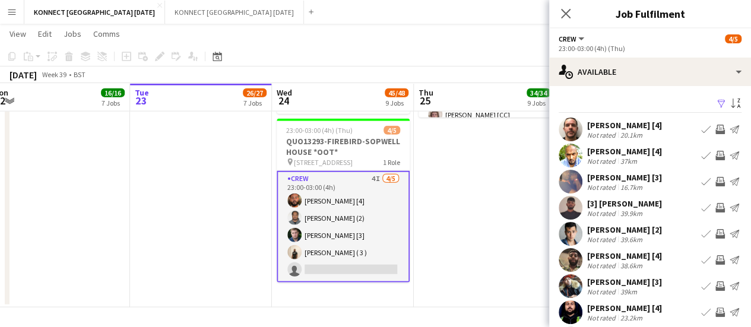
click at [715, 130] on app-icon "Invite crew" at bounding box center [719, 129] width 9 height 9
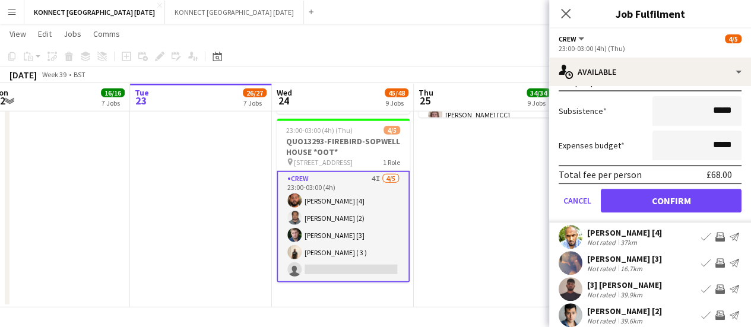
scroll to position [189, 0]
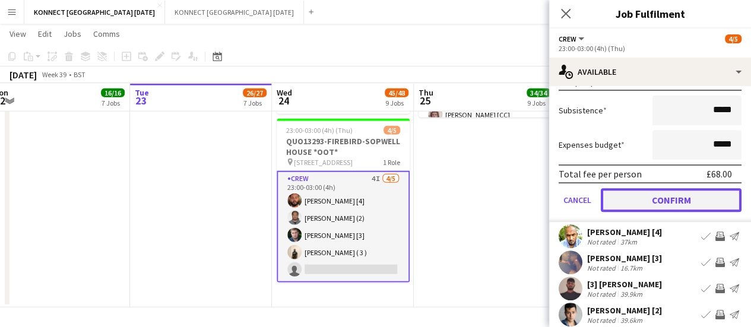
click at [636, 194] on button "Confirm" at bounding box center [671, 200] width 141 height 24
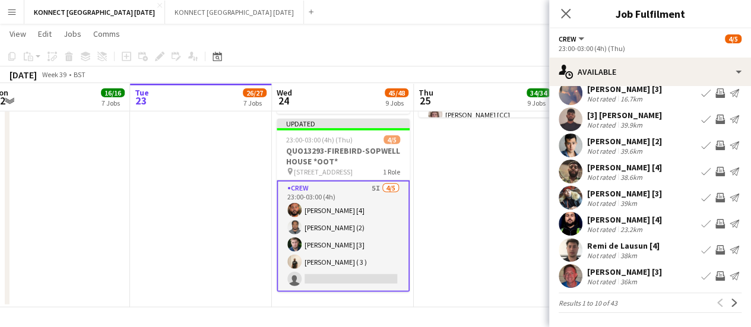
scroll to position [94, 0]
click at [715, 280] on app-icon "Invite crew" at bounding box center [719, 275] width 9 height 9
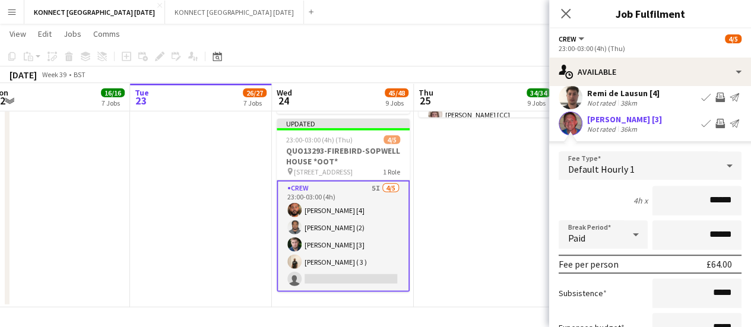
scroll to position [363, 0]
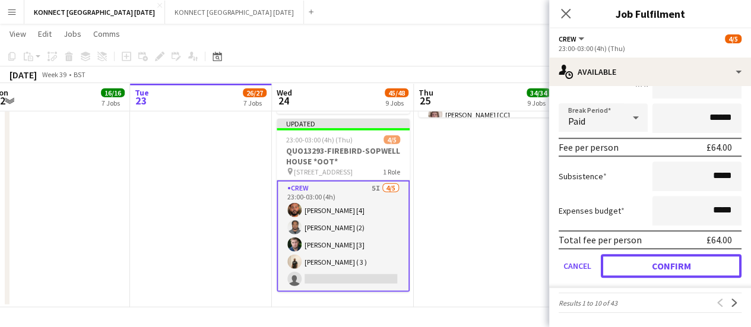
click at [638, 265] on button "Confirm" at bounding box center [671, 266] width 141 height 24
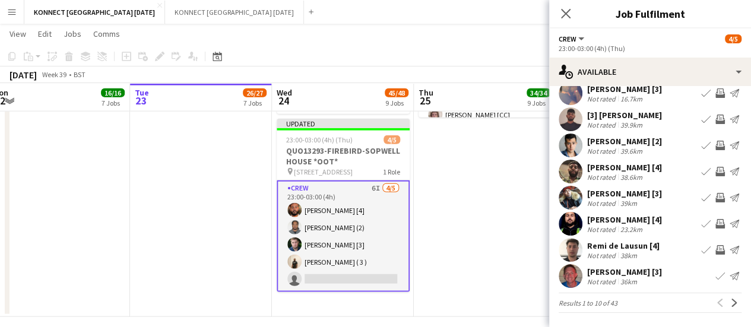
scroll to position [94, 0]
click at [730, 303] on app-icon "Next" at bounding box center [734, 303] width 8 height 8
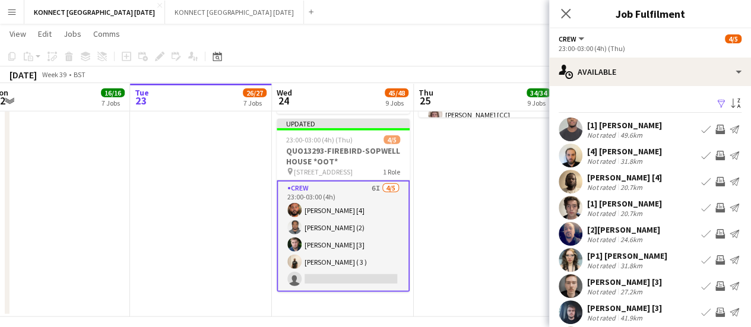
scroll to position [81, 0]
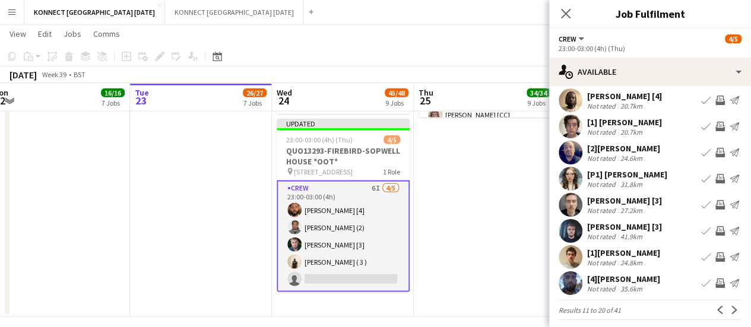
click at [715, 204] on app-icon "Invite crew" at bounding box center [719, 204] width 9 height 9
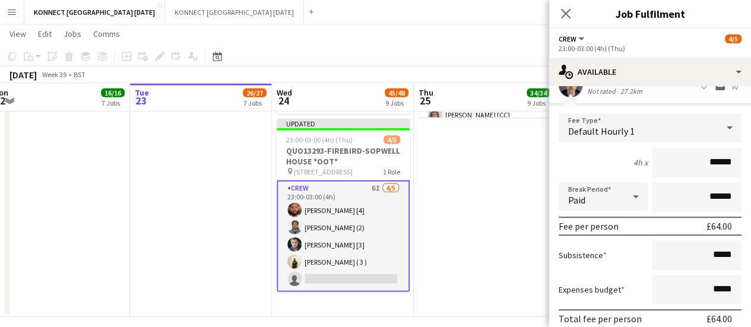
scroll to position [357, 0]
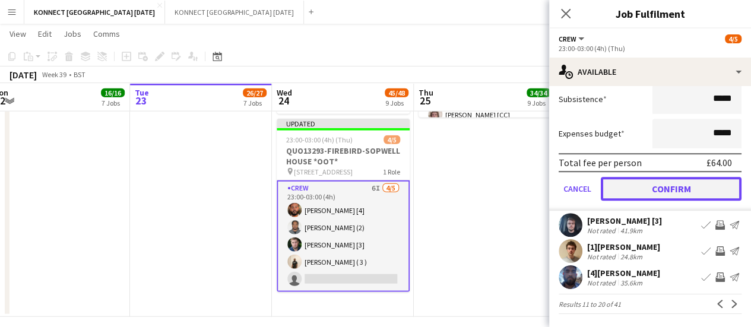
click at [628, 191] on button "Confirm" at bounding box center [671, 189] width 141 height 24
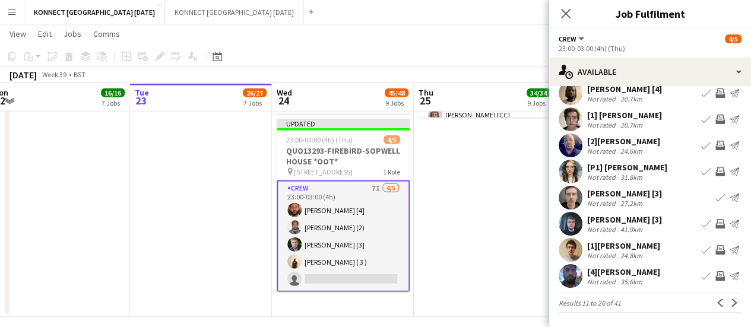
scroll to position [88, 0]
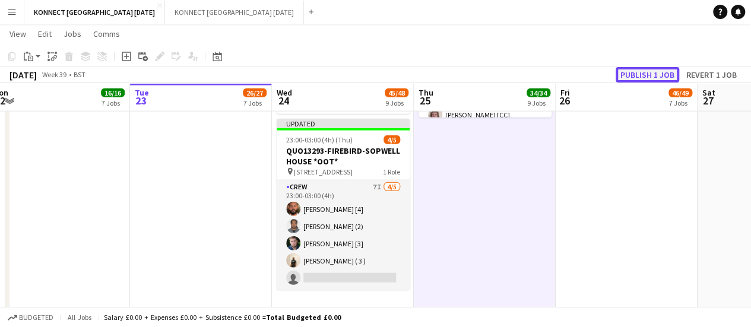
click at [636, 73] on button "Publish 1 job" at bounding box center [648, 74] width 64 height 15
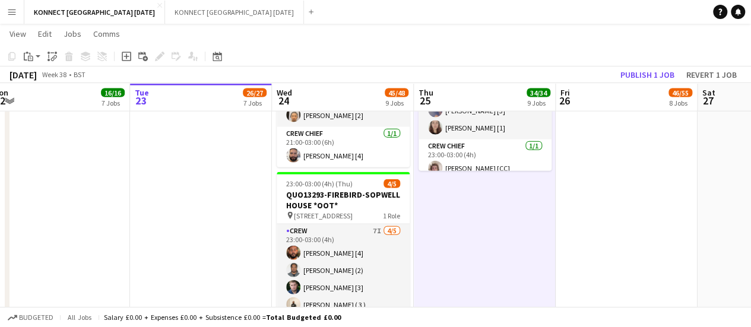
scroll to position [0, 270]
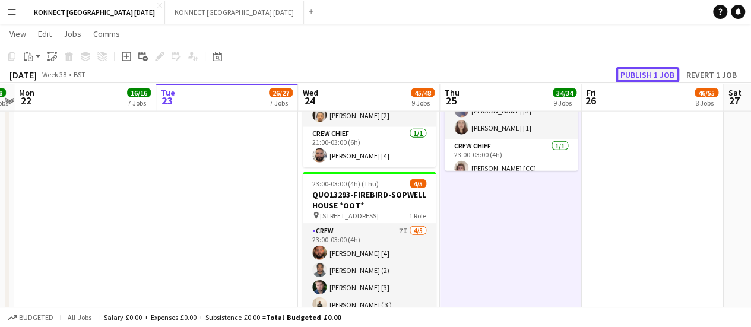
click at [648, 80] on button "Publish 1 job" at bounding box center [648, 74] width 64 height 15
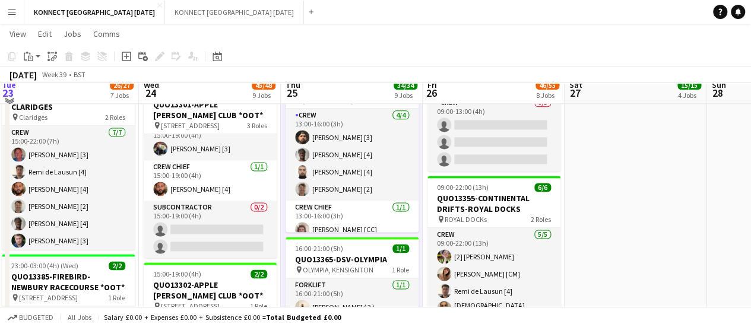
scroll to position [674, 0]
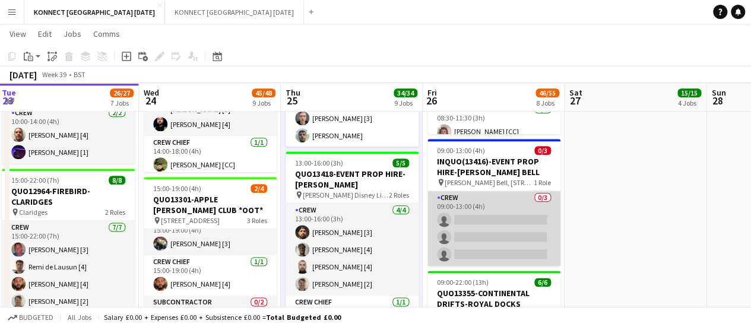
click at [495, 225] on app-card-role "Crew 0/3 09:00-13:00 (4h) single-neutral-actions single-neutral-actions single-…" at bounding box center [493, 228] width 133 height 75
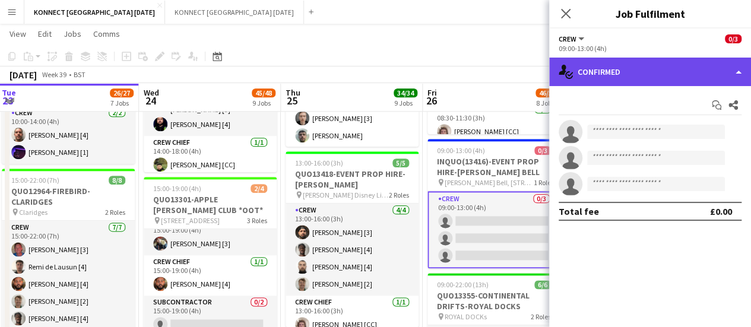
click at [625, 74] on div "single-neutral-actions-check-2 Confirmed" at bounding box center [650, 72] width 202 height 28
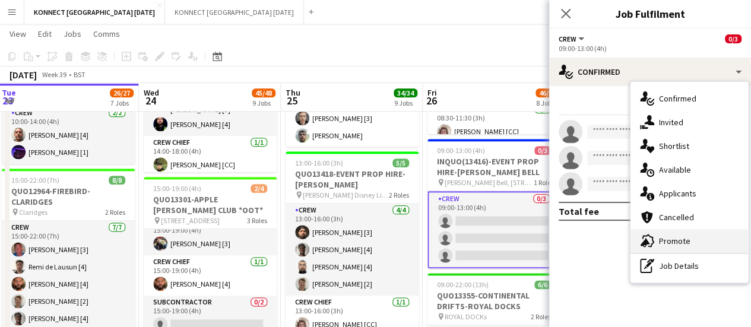
click at [666, 249] on div "advertising-megaphone Promote" at bounding box center [689, 241] width 118 height 24
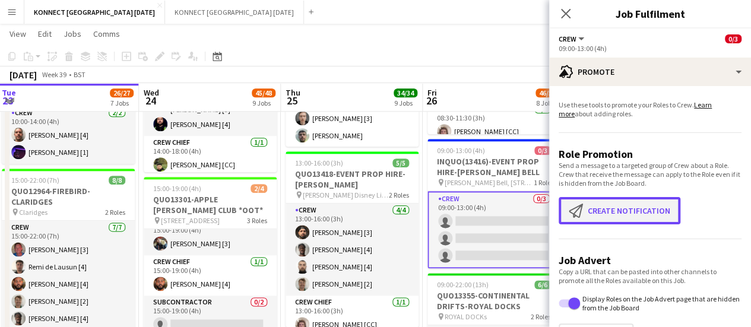
click at [625, 220] on button "Create notification Create notification" at bounding box center [620, 210] width 122 height 27
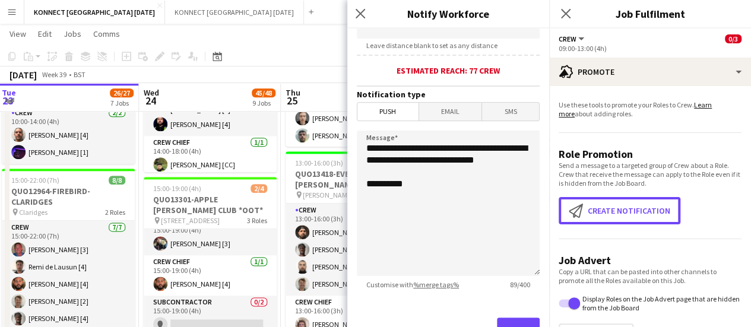
scroll to position [327, 0]
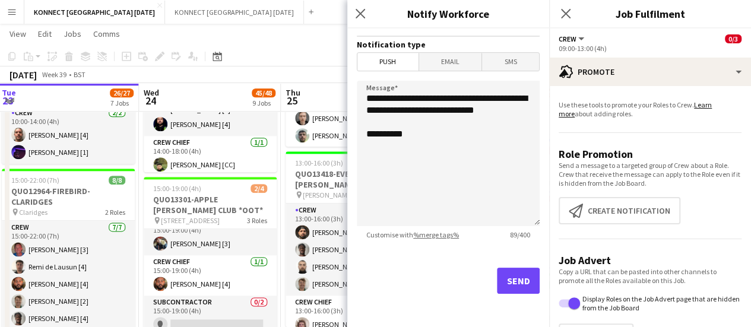
click at [486, 267] on div "Send" at bounding box center [448, 285] width 183 height 83
click at [497, 275] on button "Send" at bounding box center [518, 281] width 43 height 26
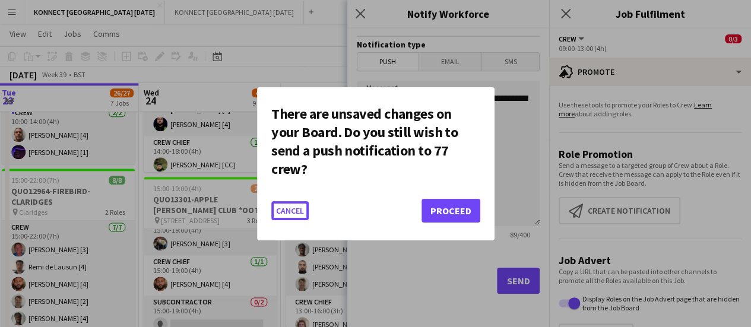
scroll to position [0, 0]
click at [455, 210] on button "Proceed" at bounding box center [451, 211] width 59 height 24
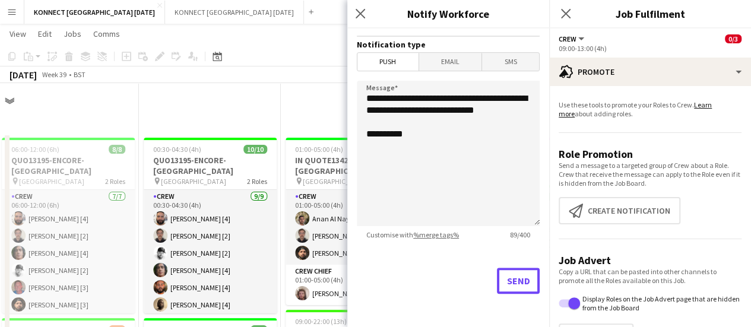
scroll to position [674, 0]
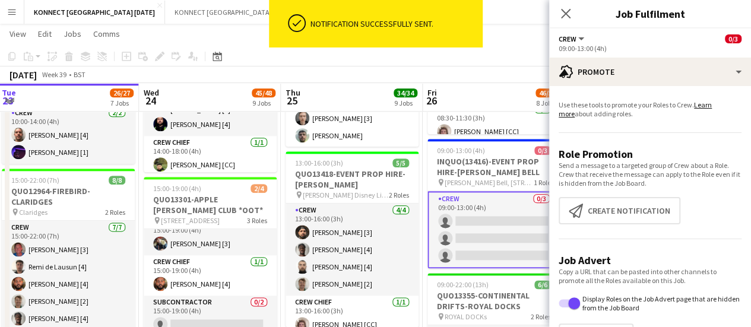
click at [498, 234] on app-card-role "Crew 0/3 09:00-13:00 (4h) single-neutral-actions single-neutral-actions single-…" at bounding box center [493, 229] width 133 height 77
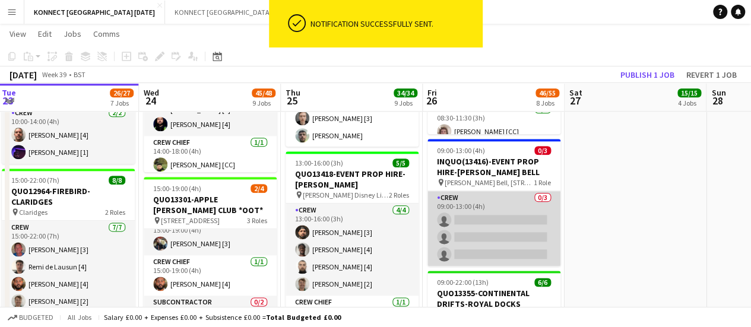
click at [498, 234] on app-card-role "Crew 0/3 09:00-13:00 (4h) single-neutral-actions single-neutral-actions single-…" at bounding box center [493, 228] width 133 height 75
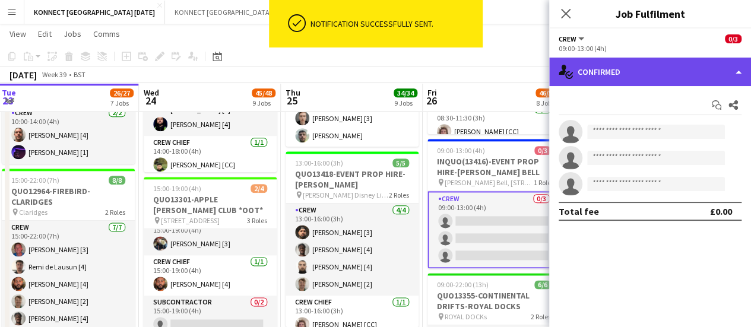
click at [618, 84] on div "single-neutral-actions-check-2 Confirmed" at bounding box center [650, 72] width 202 height 28
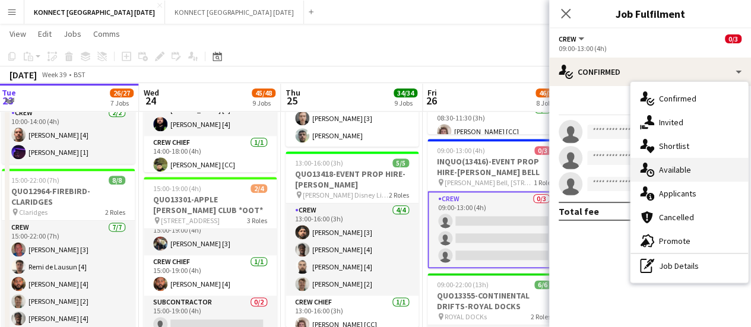
click at [697, 164] on div "single-neutral-actions-upload Available" at bounding box center [689, 170] width 118 height 24
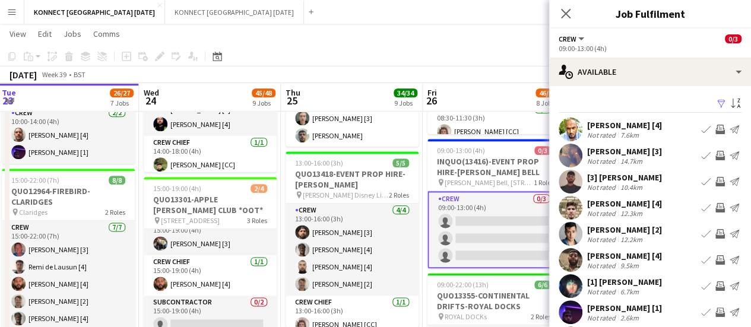
scroll to position [46, 0]
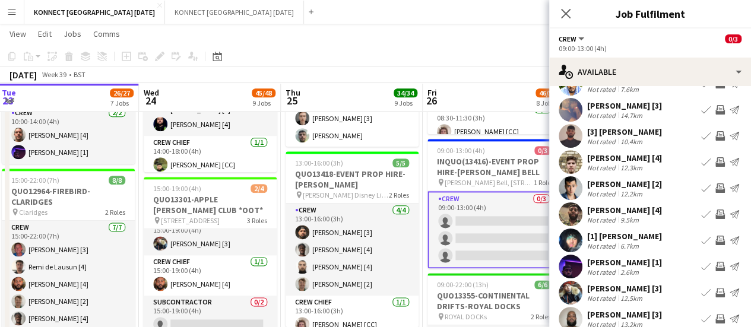
click at [715, 219] on app-icon "Invite crew" at bounding box center [719, 214] width 9 height 9
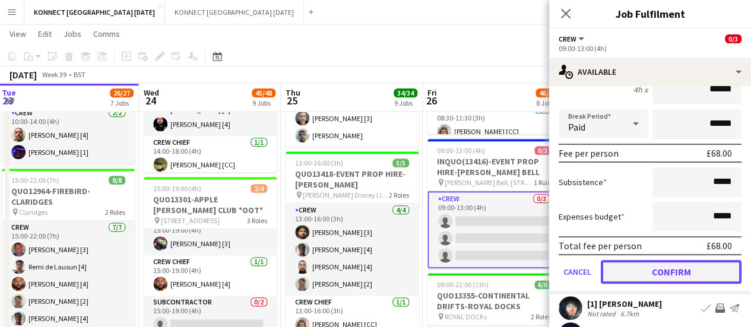
click at [641, 280] on button "Confirm" at bounding box center [671, 272] width 141 height 24
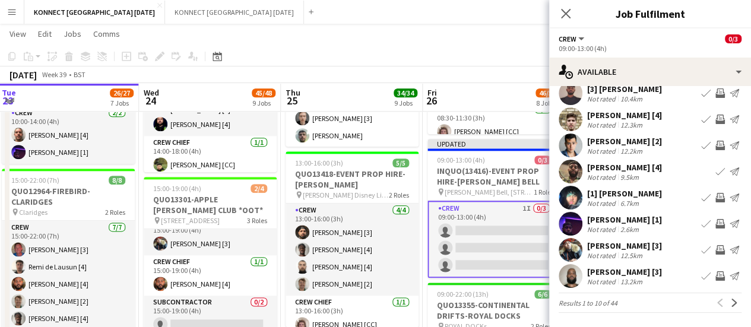
scroll to position [94, 0]
click at [715, 275] on app-icon "Invite crew" at bounding box center [719, 275] width 9 height 9
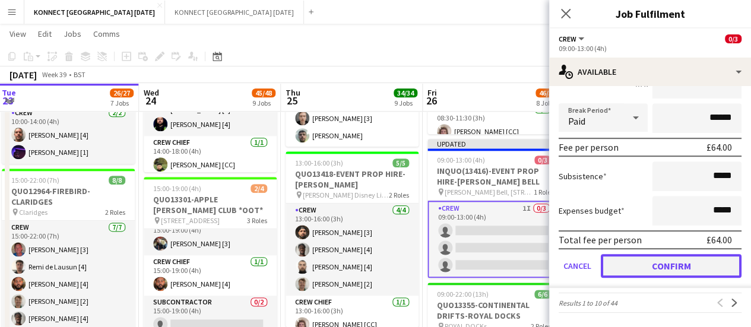
click at [674, 265] on button "Confirm" at bounding box center [671, 266] width 141 height 24
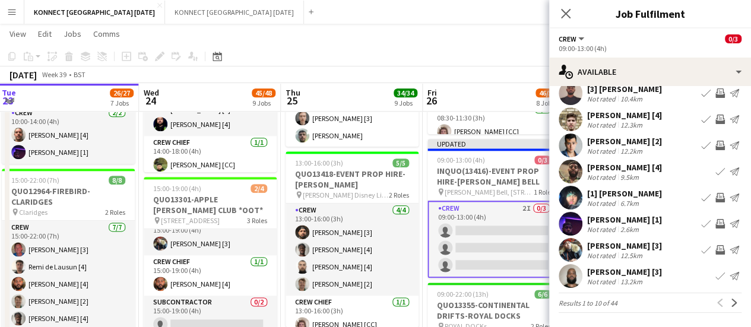
click at [715, 226] on app-icon "Invite crew" at bounding box center [719, 223] width 9 height 9
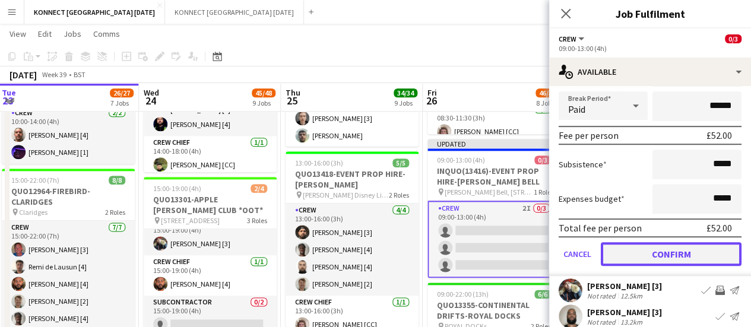
click at [677, 257] on button "Confirm" at bounding box center [671, 254] width 141 height 24
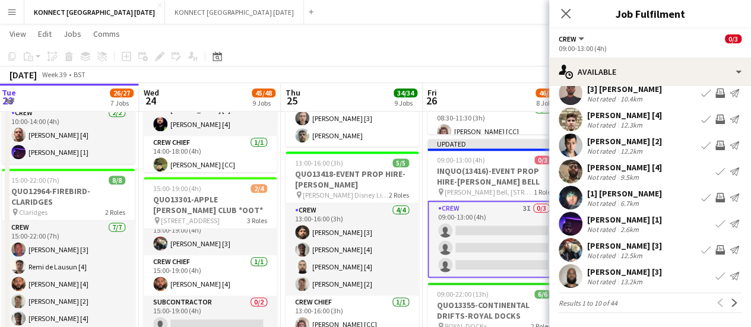
click at [713, 245] on button "Invite crew" at bounding box center [720, 250] width 14 height 14
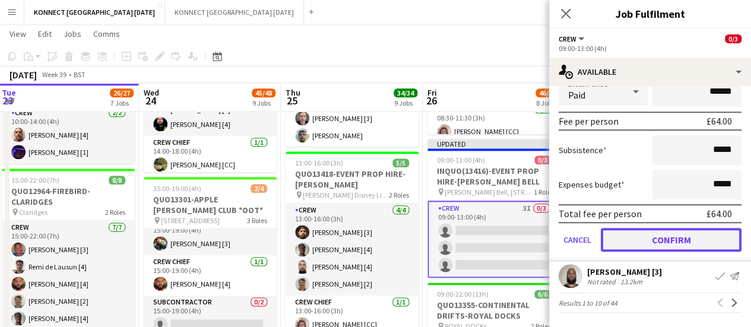
click at [693, 245] on button "Confirm" at bounding box center [671, 240] width 141 height 24
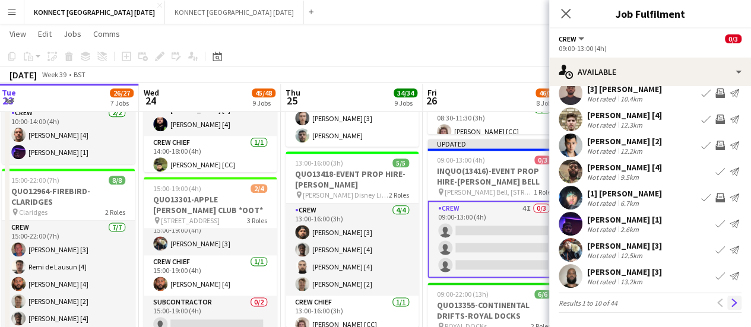
click at [729, 305] on button "Next" at bounding box center [734, 303] width 14 height 14
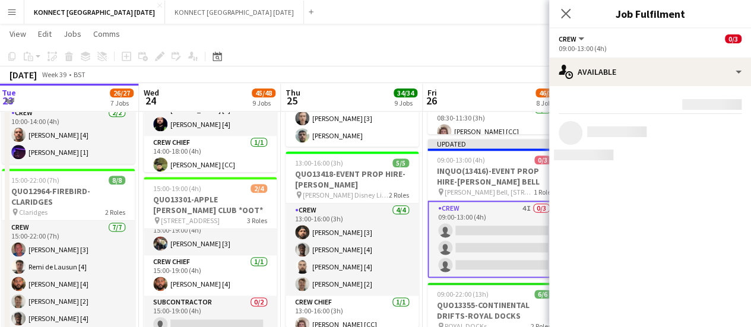
scroll to position [0, 0]
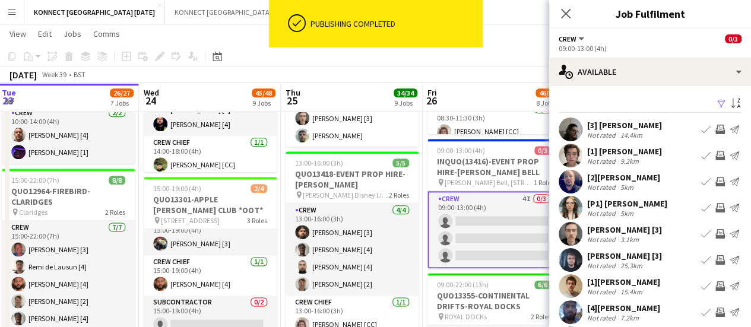
click at [715, 127] on app-icon "Invite crew" at bounding box center [719, 129] width 9 height 9
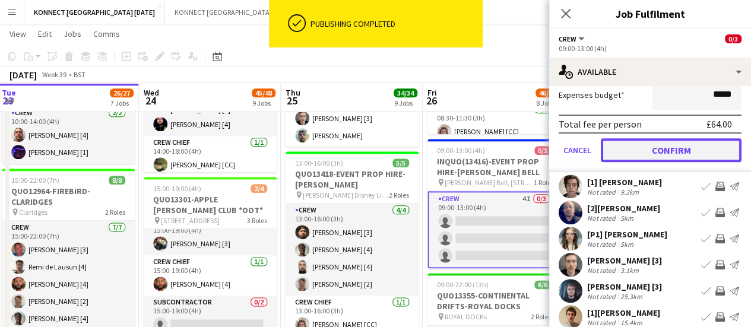
click at [623, 151] on button "Confirm" at bounding box center [671, 150] width 141 height 24
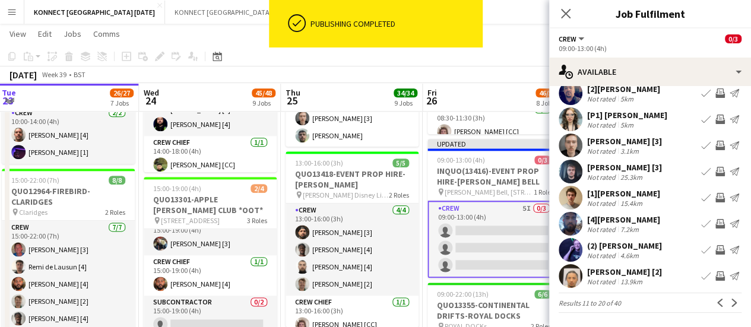
scroll to position [88, 0]
click at [730, 303] on app-icon "Next" at bounding box center [734, 303] width 8 height 8
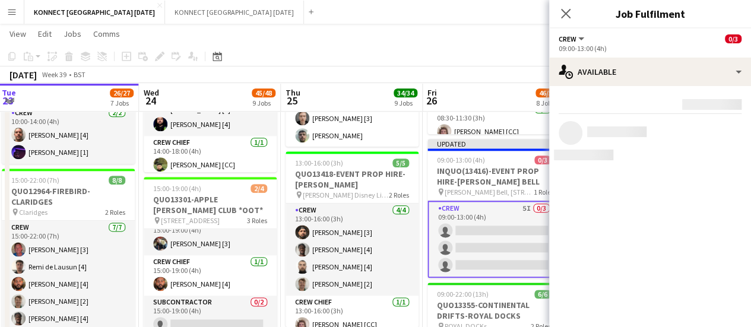
scroll to position [0, 0]
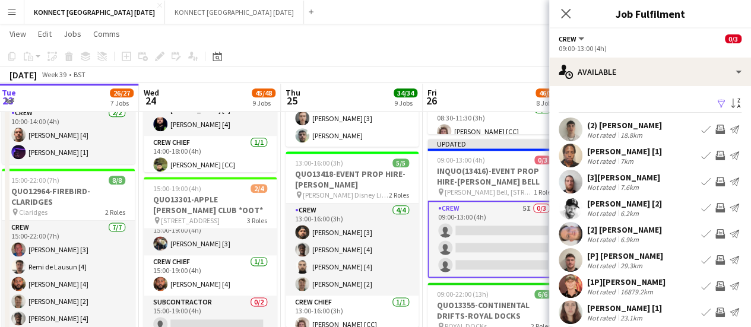
click at [715, 206] on app-icon "Invite crew" at bounding box center [719, 207] width 9 height 9
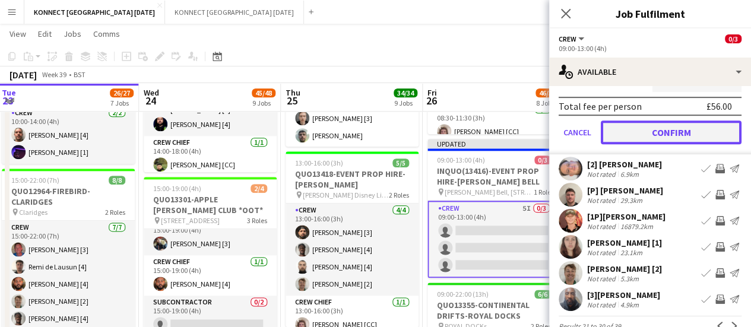
click at [641, 142] on button "Confirm" at bounding box center [671, 133] width 141 height 24
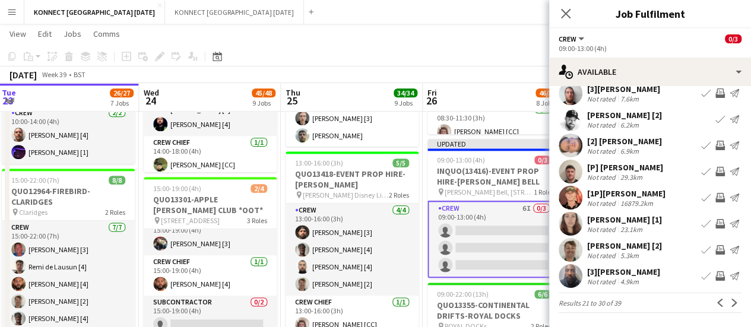
scroll to position [88, 0]
click at [715, 252] on app-icon "Invite crew" at bounding box center [719, 250] width 9 height 9
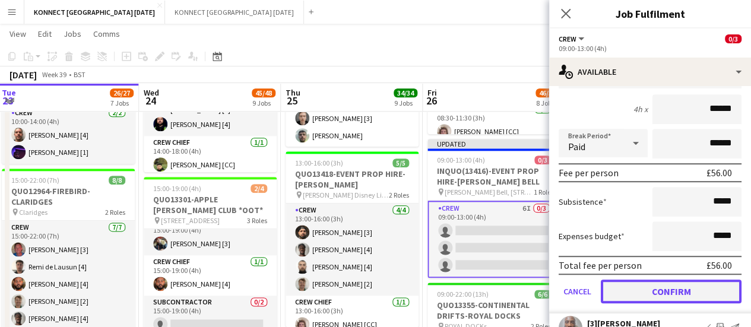
click at [673, 290] on button "Confirm" at bounding box center [671, 292] width 141 height 24
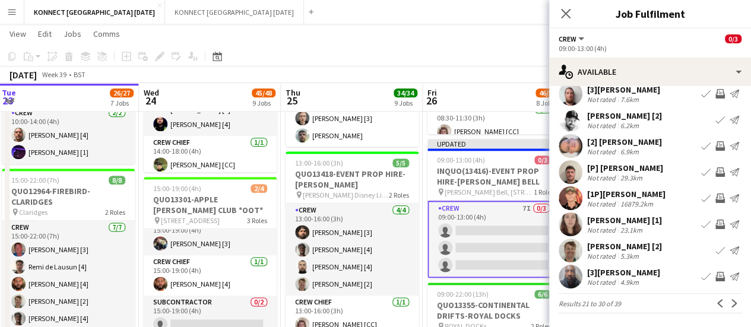
click at [501, 39] on app-page-menu "View Day view expanded Day view collapsed Month view Date picker Jump to [DATE]…" at bounding box center [375, 35] width 751 height 23
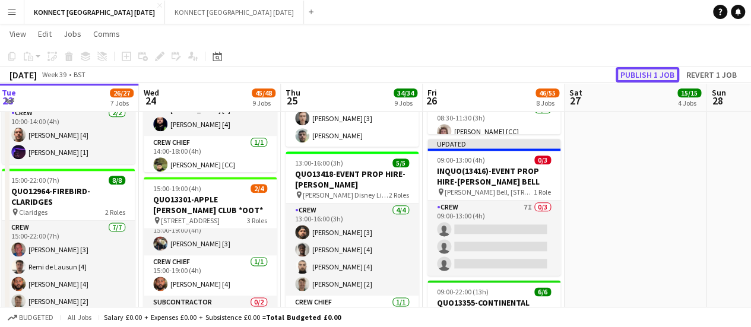
click at [644, 74] on button "Publish 1 job" at bounding box center [648, 74] width 64 height 15
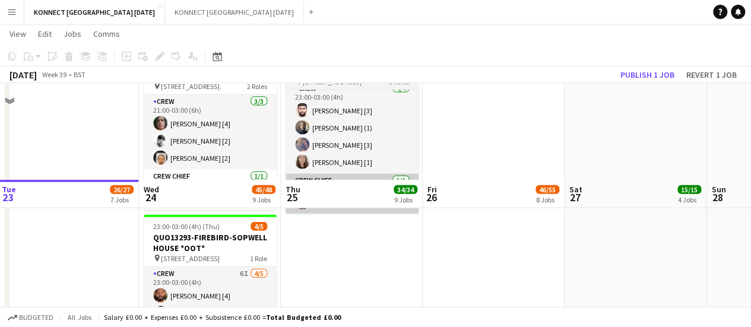
scroll to position [1381, 0]
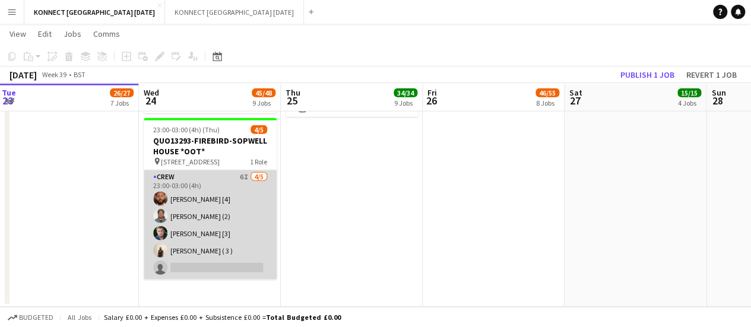
click at [213, 263] on app-card-role "Crew 6I [DATE] 23:00-03:00 (4h) [PERSON_NAME] [4] [PERSON_NAME] (2) [PERSON_NAM…" at bounding box center [210, 224] width 133 height 109
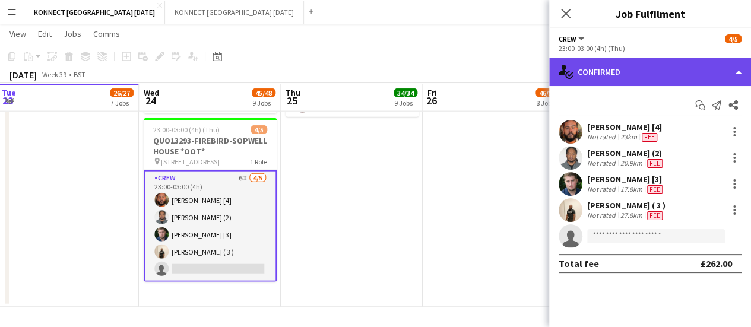
click at [592, 78] on div "single-neutral-actions-check-2 Confirmed" at bounding box center [650, 72] width 202 height 28
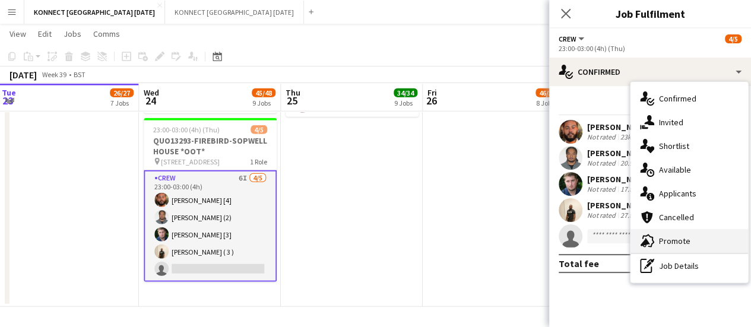
click at [692, 244] on div "advertising-megaphone Promote" at bounding box center [689, 241] width 118 height 24
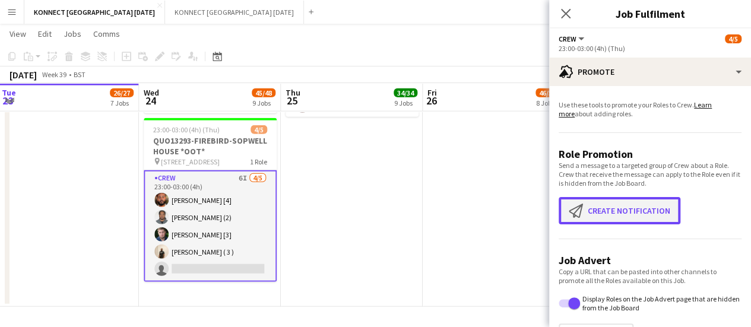
click at [647, 210] on button "Create notification Create notification" at bounding box center [620, 210] width 122 height 27
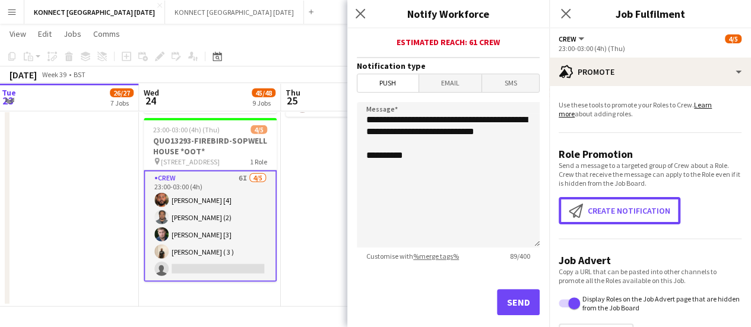
scroll to position [327, 0]
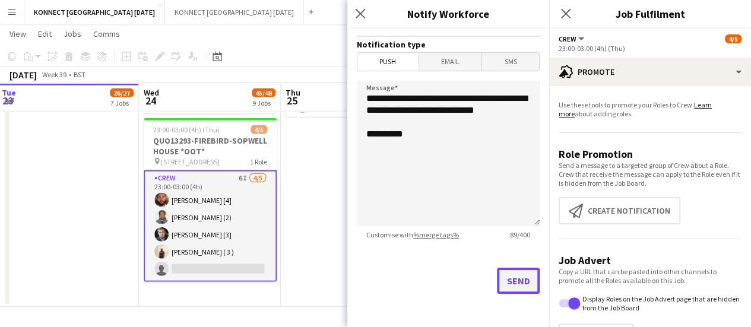
click at [522, 281] on button "Send" at bounding box center [518, 281] width 43 height 26
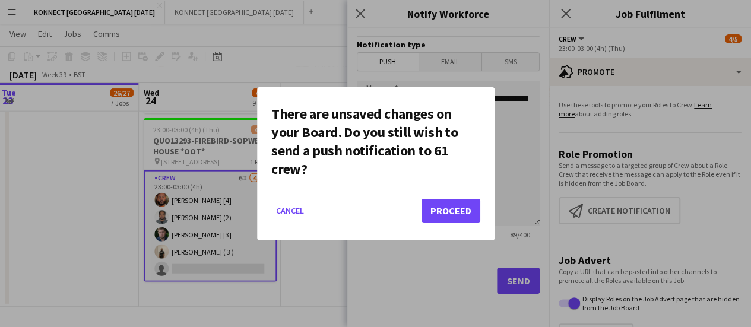
scroll to position [0, 0]
click at [456, 205] on button "Proceed" at bounding box center [451, 211] width 59 height 24
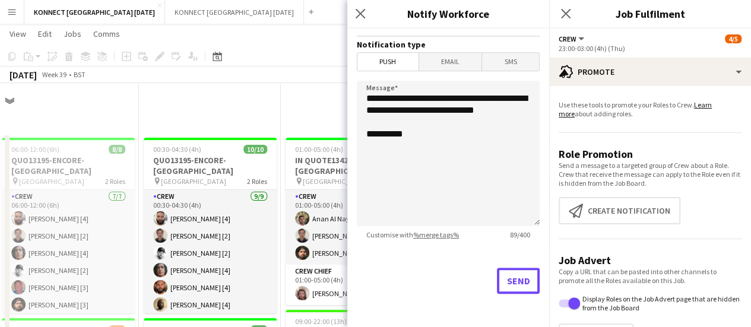
scroll to position [1381, 0]
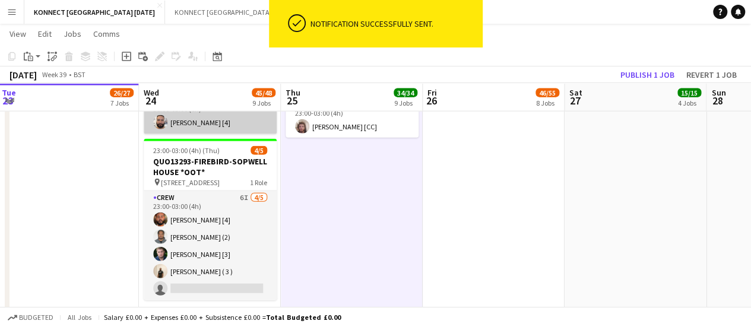
scroll to position [0, 400]
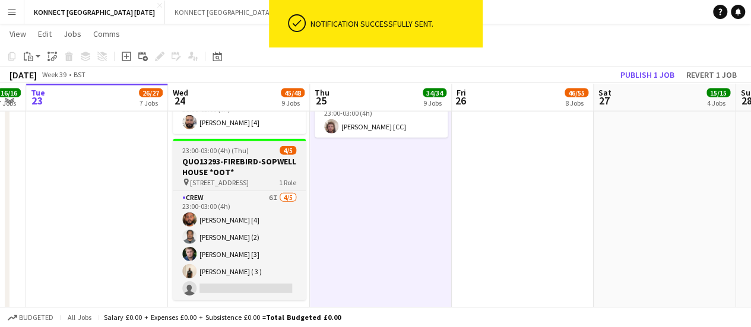
click at [275, 170] on h3 "QUO13293-FIREBIRD-SOPWELL HOUSE *OOT*" at bounding box center [239, 166] width 133 height 21
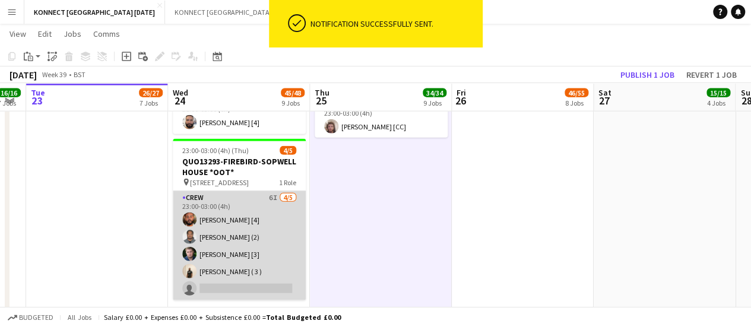
click at [294, 252] on app-card-role "Crew 6I [DATE] 23:00-03:00 (4h) [PERSON_NAME] [4] [PERSON_NAME] (2) [PERSON_NAM…" at bounding box center [239, 245] width 133 height 109
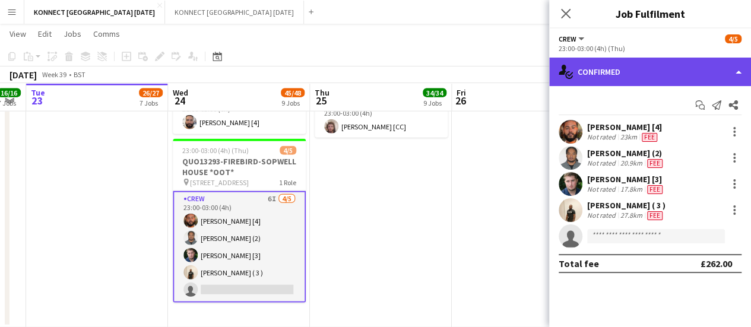
click at [579, 78] on div "single-neutral-actions-check-2 Confirmed" at bounding box center [650, 72] width 202 height 28
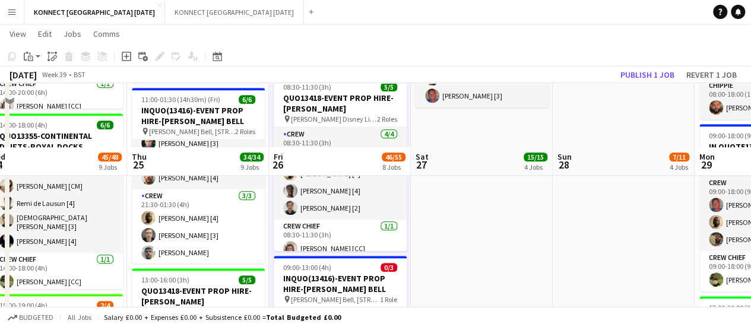
scroll to position [622, 0]
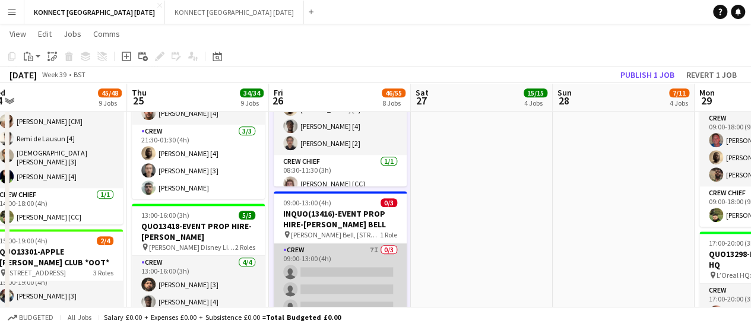
click at [335, 297] on app-card-role "Crew 7I 0/3 09:00-13:00 (4h) single-neutral-actions single-neutral-actions sing…" at bounding box center [340, 280] width 133 height 75
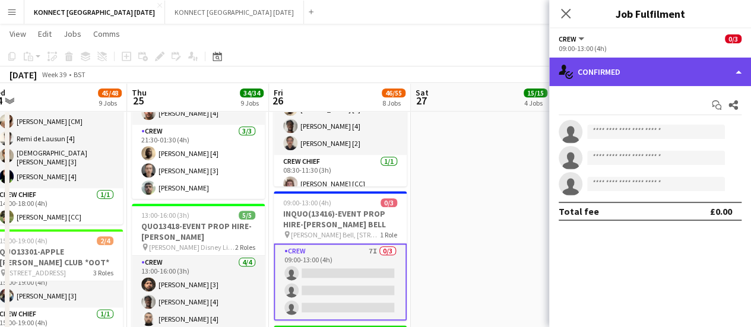
click at [590, 77] on div "single-neutral-actions-check-2 Confirmed" at bounding box center [650, 72] width 202 height 28
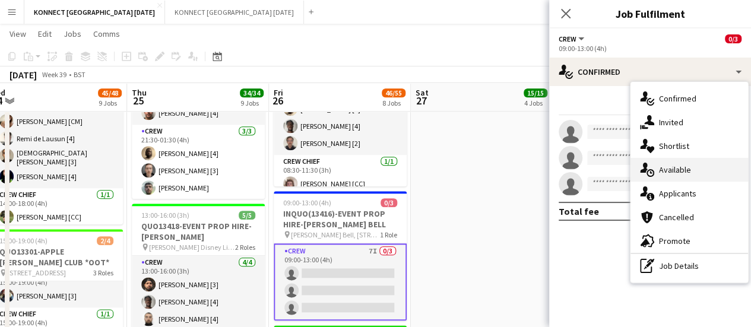
click at [699, 176] on div "single-neutral-actions-upload Available" at bounding box center [689, 170] width 118 height 24
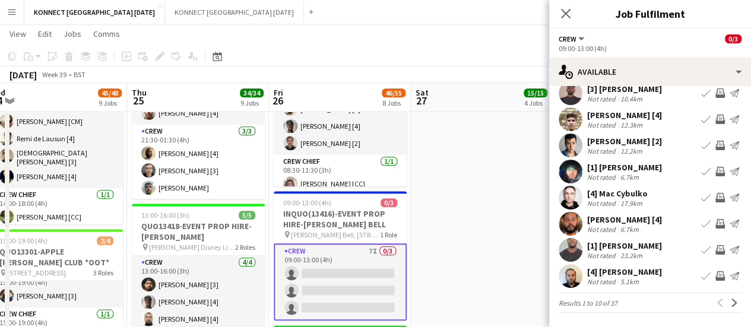
scroll to position [94, 0]
click at [727, 309] on button "Next" at bounding box center [734, 303] width 14 height 14
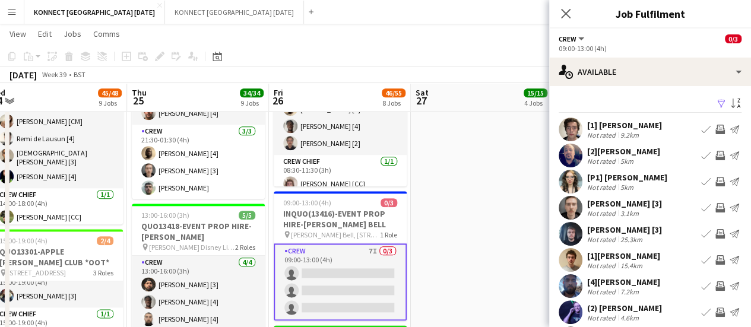
scroll to position [88, 0]
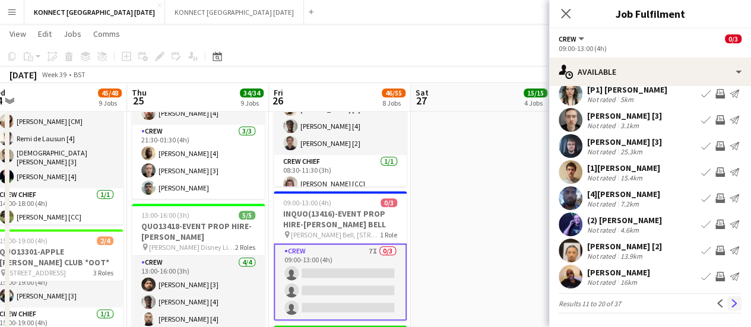
click at [730, 306] on app-icon "Next" at bounding box center [734, 303] width 8 height 8
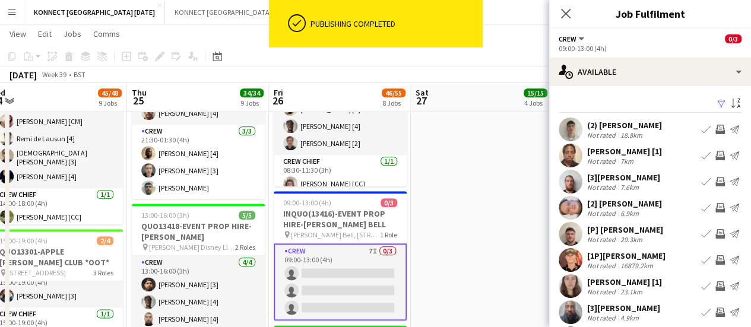
scroll to position [26, 0]
click at [715, 155] on app-icon "Invite crew" at bounding box center [719, 155] width 9 height 9
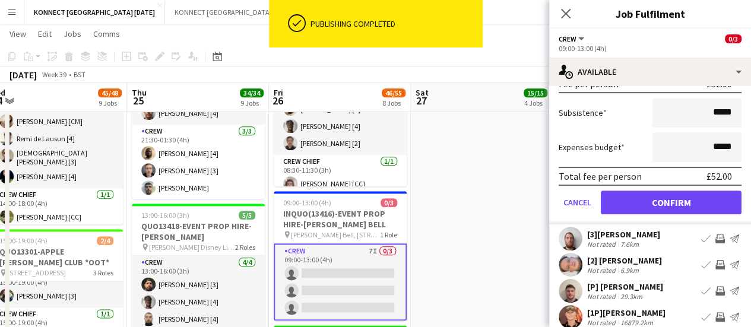
scroll to position [246, 0]
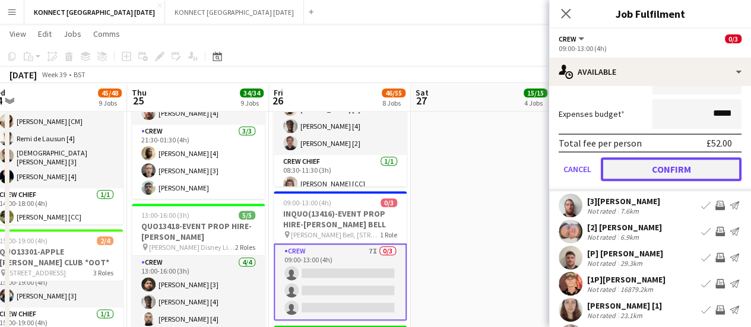
click at [681, 170] on button "Confirm" at bounding box center [671, 169] width 141 height 24
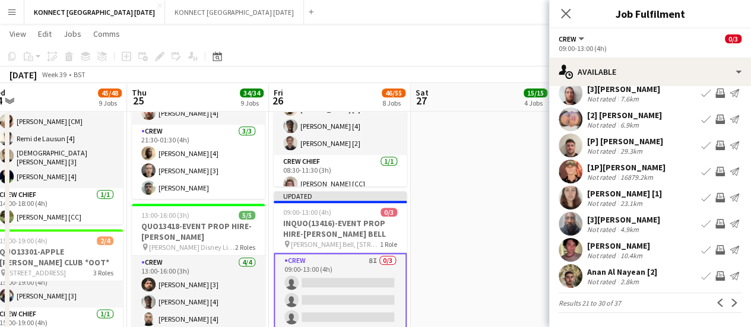
scroll to position [88, 0]
click at [722, 310] on app-pager "Results 21 to 30 of 37 Previous Next" at bounding box center [650, 303] width 183 height 20
click at [715, 281] on app-icon "Invite crew" at bounding box center [719, 276] width 9 height 9
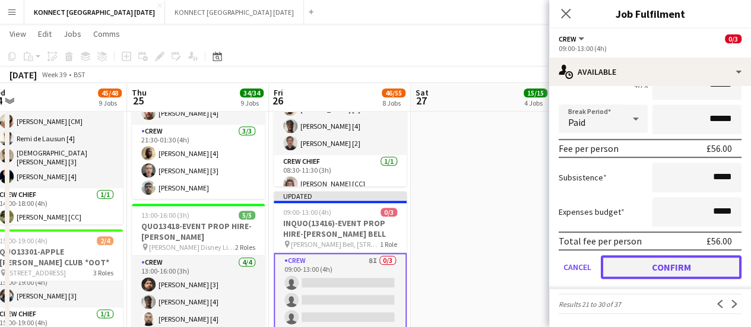
click at [654, 266] on button "Confirm" at bounding box center [671, 267] width 141 height 24
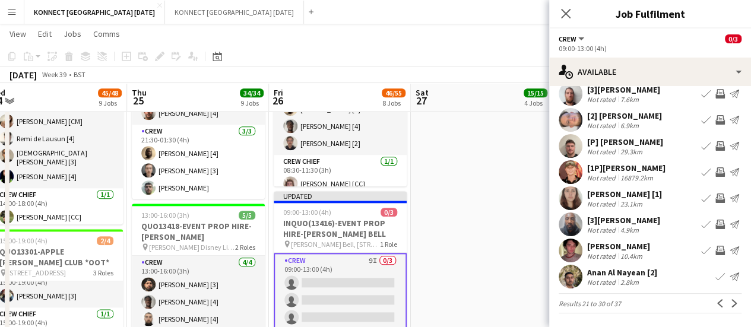
click at [497, 250] on app-date-cell "[PERSON_NAME] OFF 06:00-11:00 (5h) 4/4 IN QUOTE13314-[PERSON_NAME] DESIGN-KINGS…" at bounding box center [482, 288] width 142 height 1555
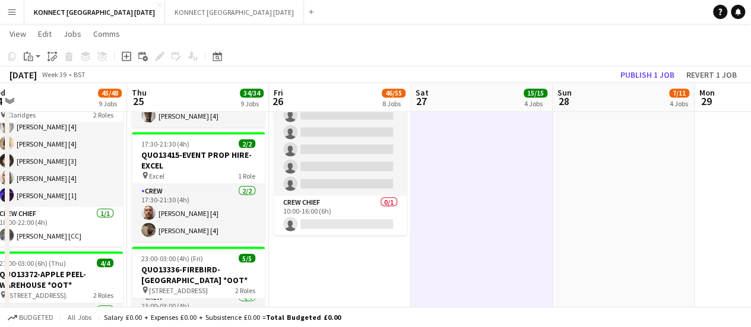
scroll to position [1078, 0]
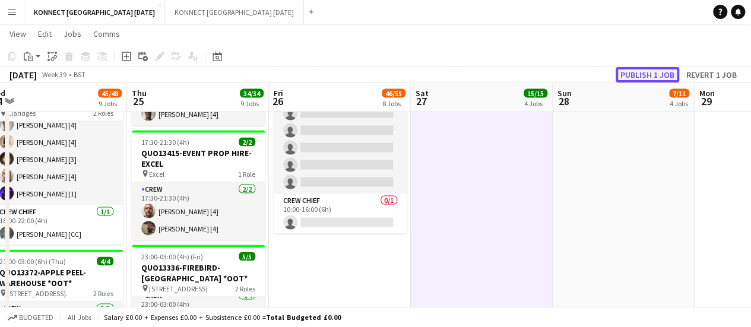
click at [645, 80] on button "Publish 1 job" at bounding box center [648, 74] width 64 height 15
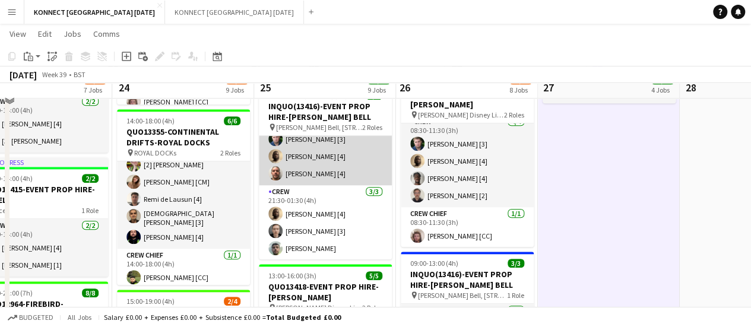
scroll to position [562, 0]
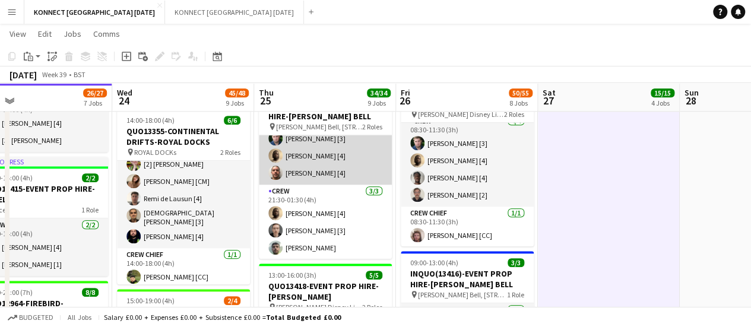
click at [318, 241] on app-card-role "Crew [DATE] 21:30-01:30 (4h) [PERSON_NAME] [4] [PERSON_NAME] [3] [PERSON_NAME]" at bounding box center [325, 222] width 133 height 75
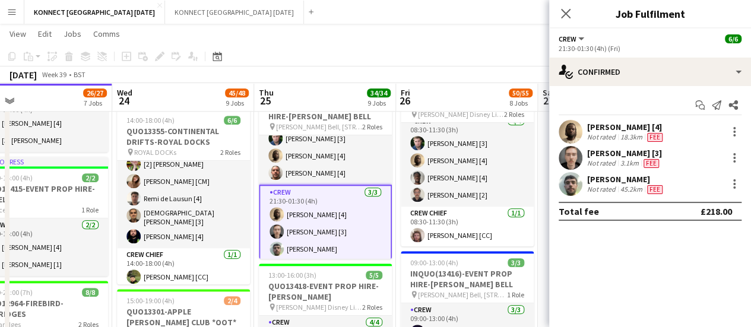
click at [610, 189] on div "Not rated" at bounding box center [602, 189] width 31 height 9
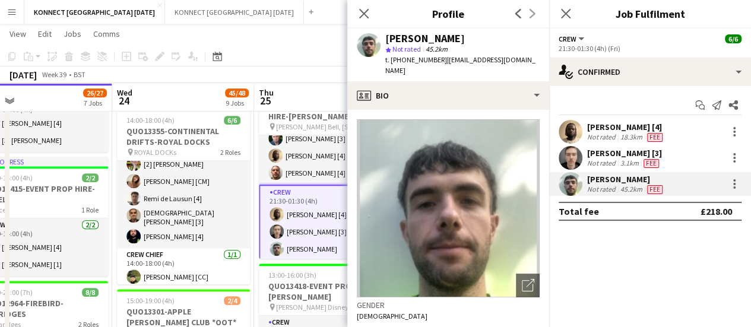
click at [301, 55] on app-toolbar "Copy Paste Paste Ctrl+V Paste with crew Ctrl+Shift+V Paste linked Job [GEOGRAPH…" at bounding box center [375, 56] width 751 height 20
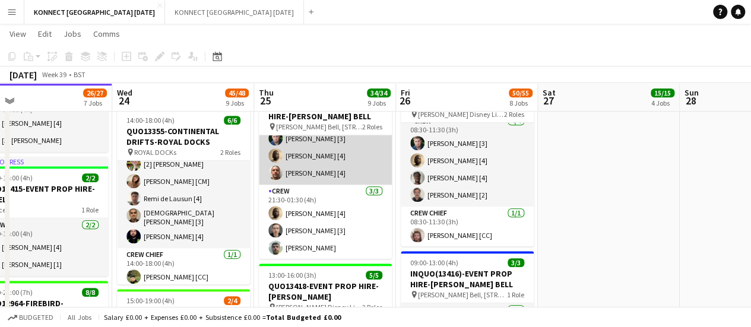
scroll to position [0, 0]
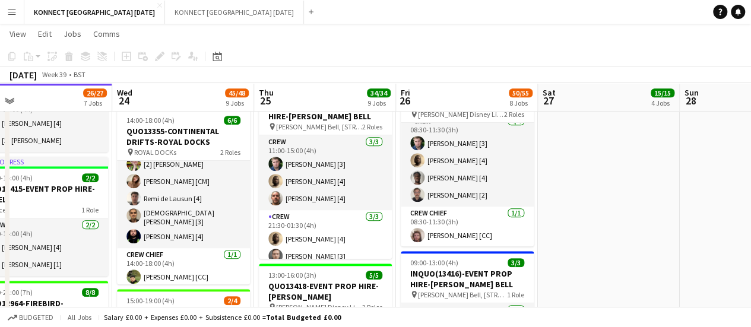
click at [292, 110] on app-board-header-date "Thu 25 34/34 9 Jobs" at bounding box center [325, 97] width 142 height 28
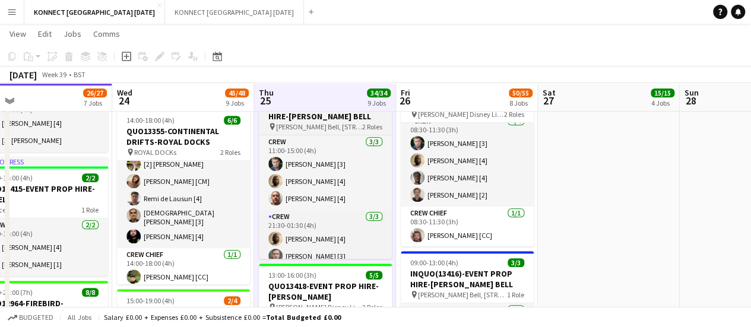
click at [293, 118] on h3 "INQUO(13416)-EVENT PROP HIRE-[PERSON_NAME] BELL" at bounding box center [325, 110] width 133 height 21
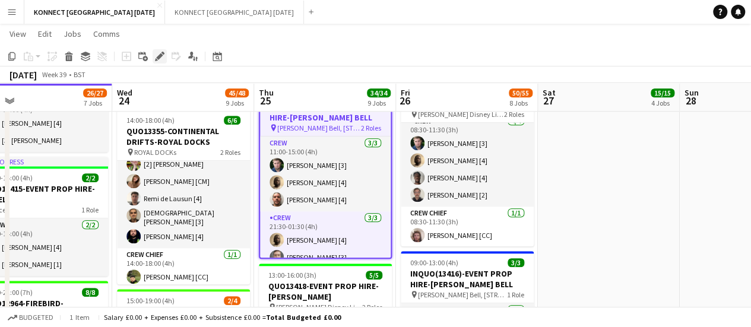
click at [159, 61] on icon "Edit" at bounding box center [159, 56] width 9 height 9
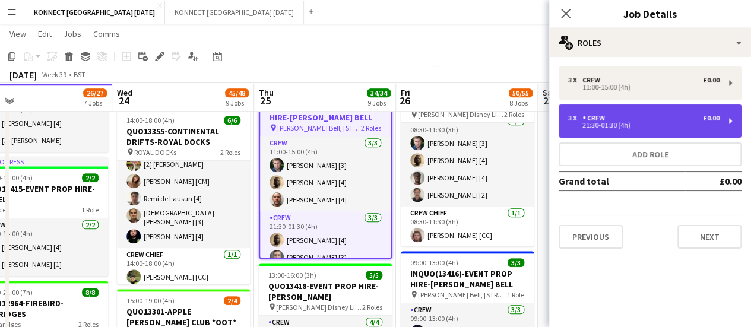
click at [576, 125] on div "21:30-01:30 (4h)" at bounding box center [643, 125] width 151 height 6
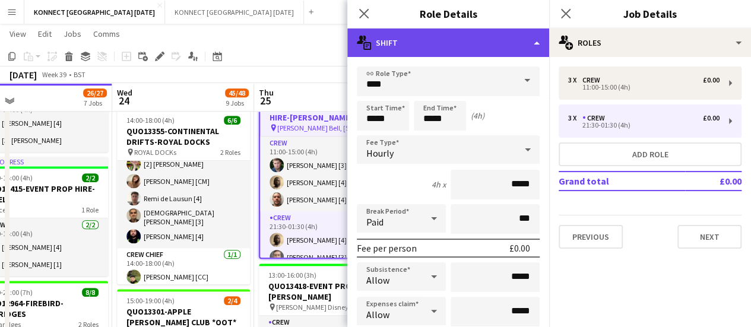
click at [465, 40] on div "multiple-actions-text Shift" at bounding box center [448, 42] width 202 height 28
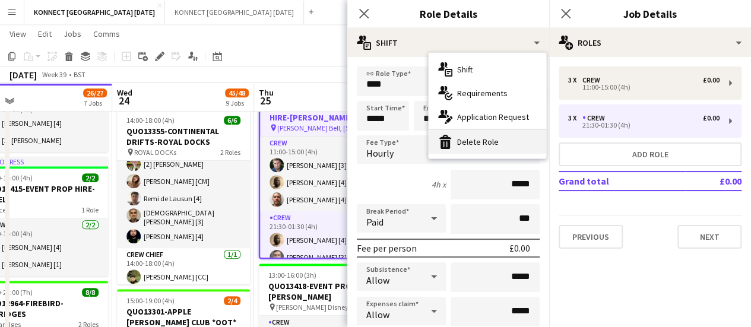
click at [507, 148] on div "bin-2 Delete Role" at bounding box center [488, 142] width 118 height 24
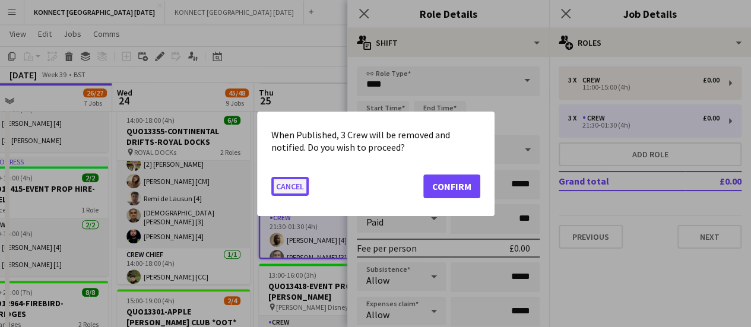
click at [287, 191] on button "Cancel" at bounding box center [289, 185] width 37 height 19
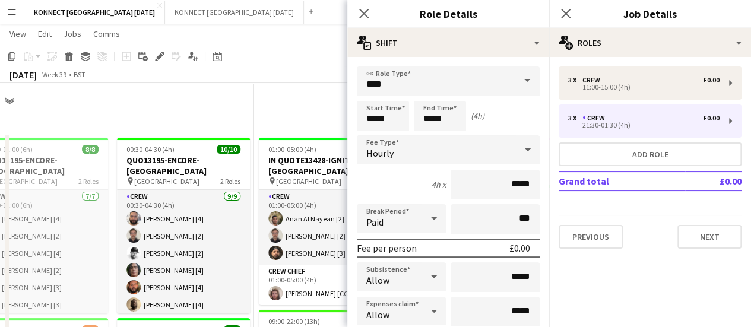
scroll to position [562, 0]
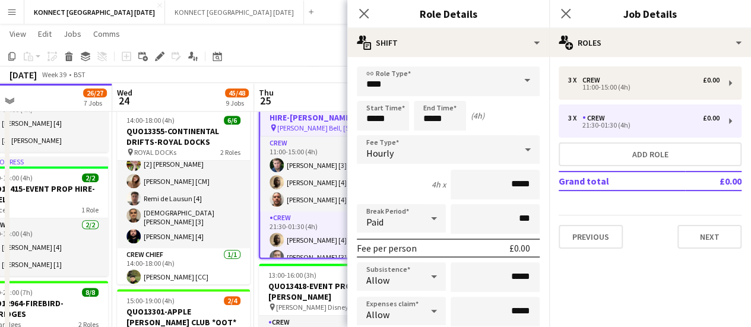
click at [320, 62] on app-toolbar "Copy Paste Paste Ctrl+V Paste with crew Ctrl+Shift+V Paste linked Job [GEOGRAPH…" at bounding box center [375, 56] width 751 height 20
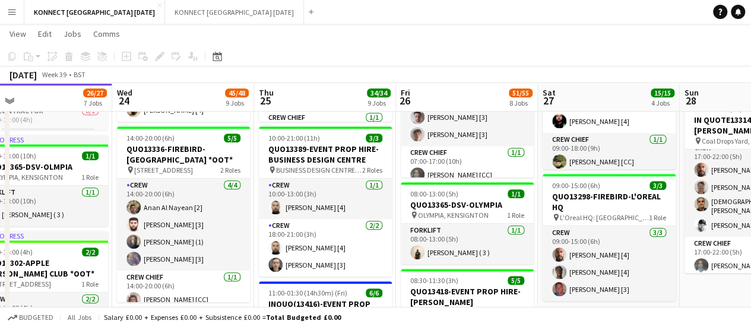
scroll to position [367, 0]
